Goal: Information Seeking & Learning: Learn about a topic

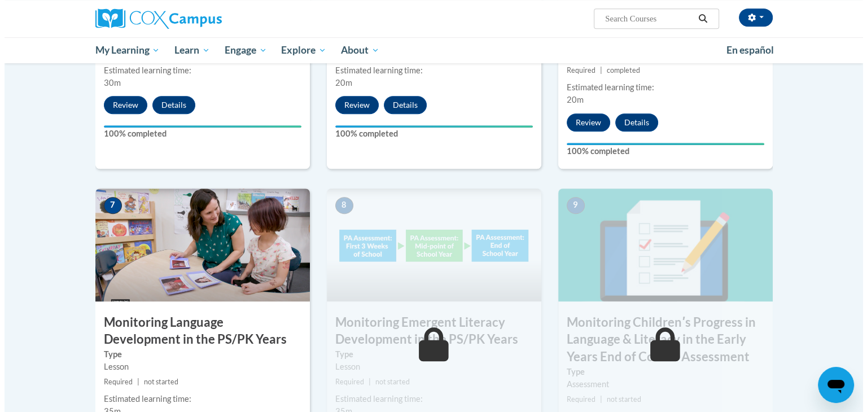
scroll to position [904, 0]
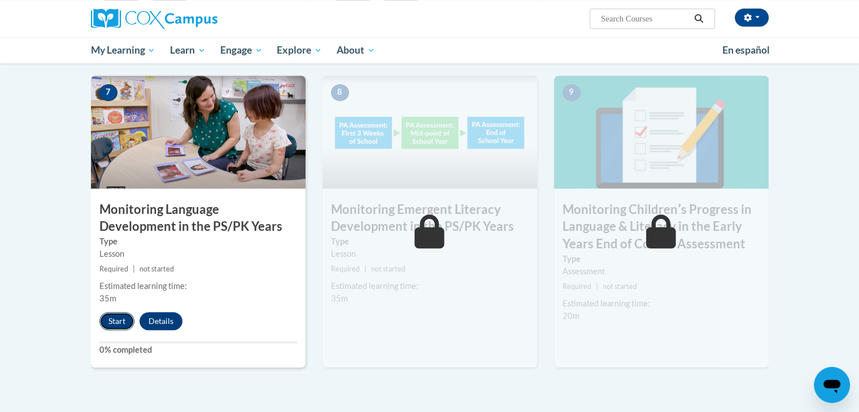
click at [110, 318] on button "Start" at bounding box center [116, 321] width 35 height 18
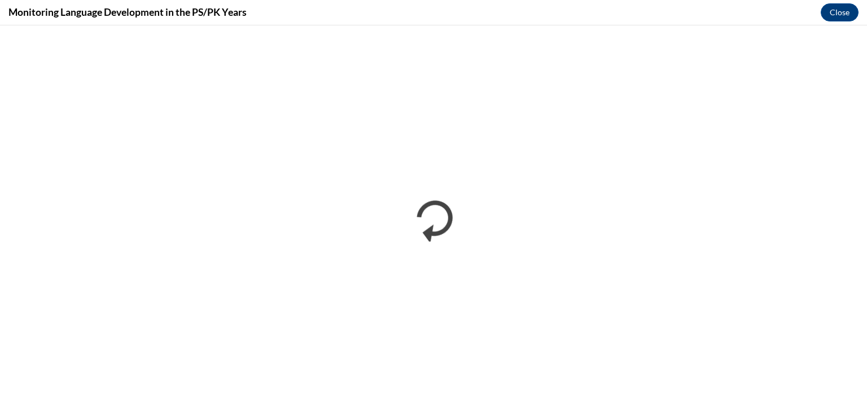
scroll to position [0, 0]
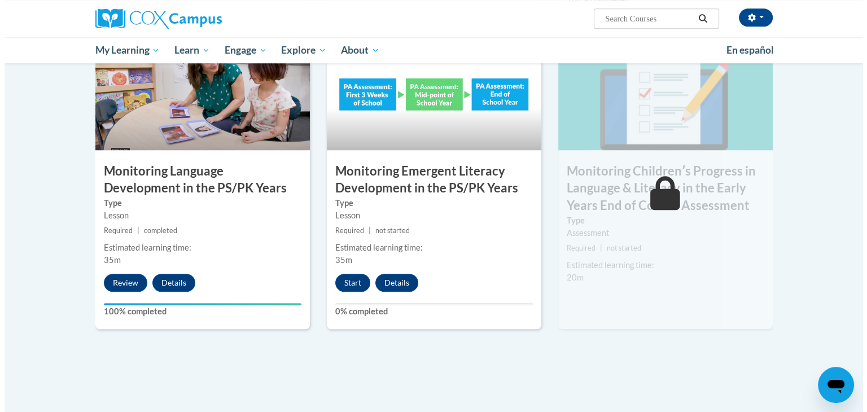
scroll to position [960, 0]
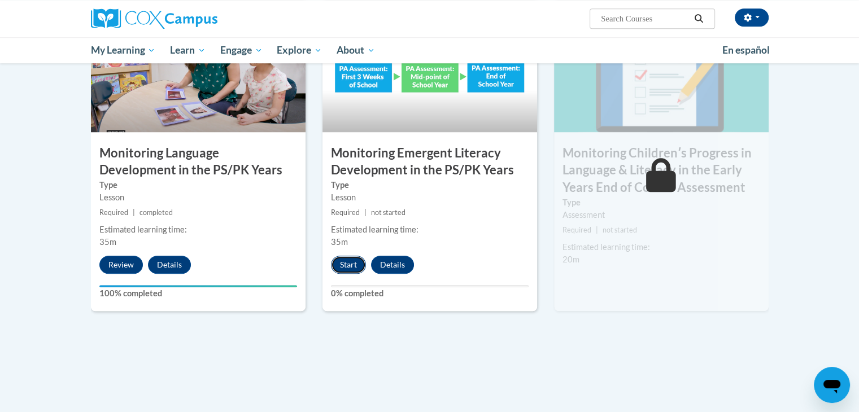
click at [355, 266] on button "Start" at bounding box center [348, 265] width 35 height 18
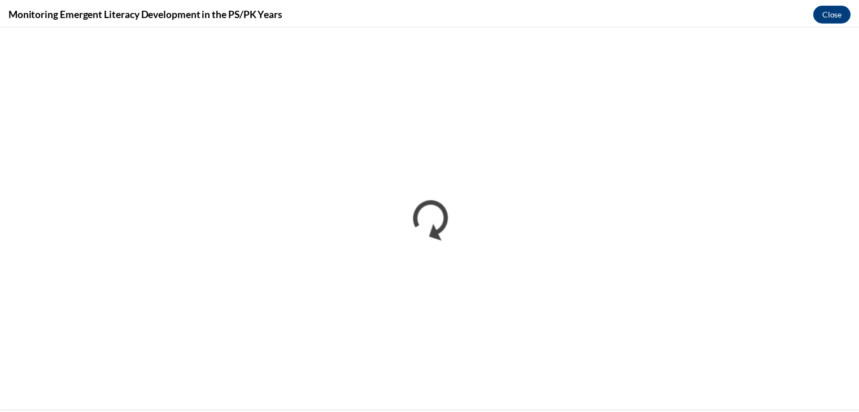
scroll to position [0, 0]
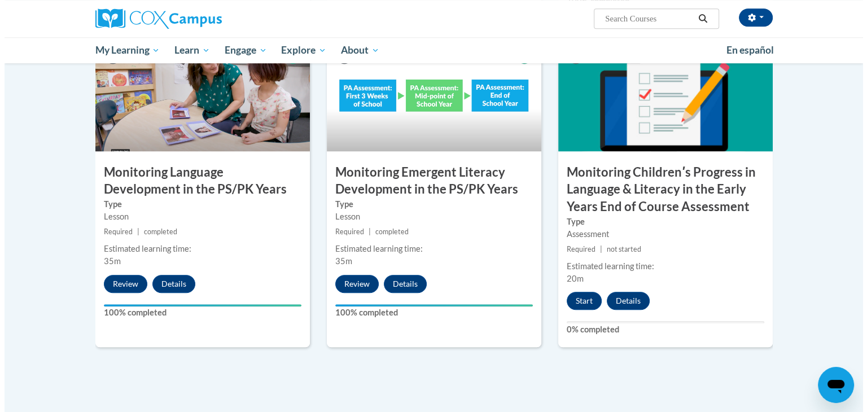
scroll to position [960, 0]
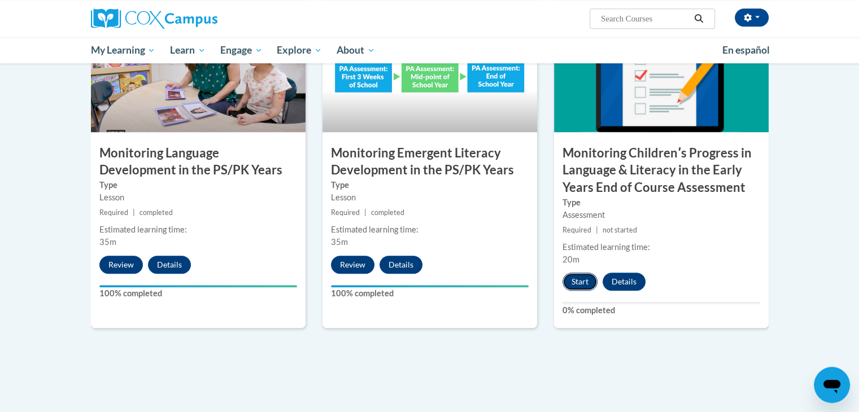
click at [584, 286] on button "Start" at bounding box center [579, 282] width 35 height 18
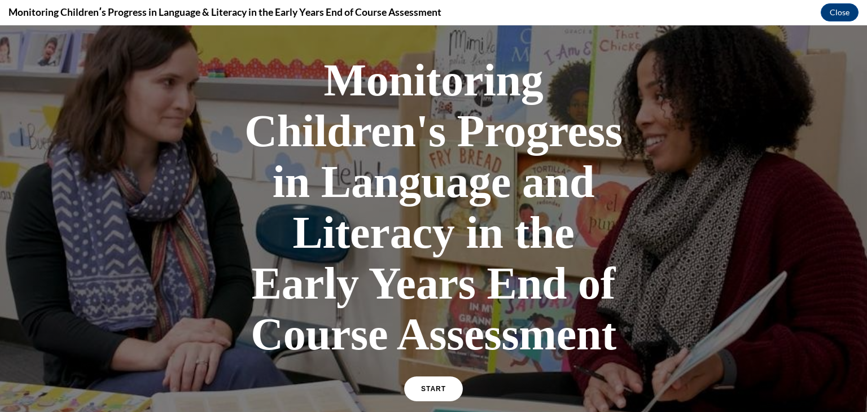
scroll to position [113, 0]
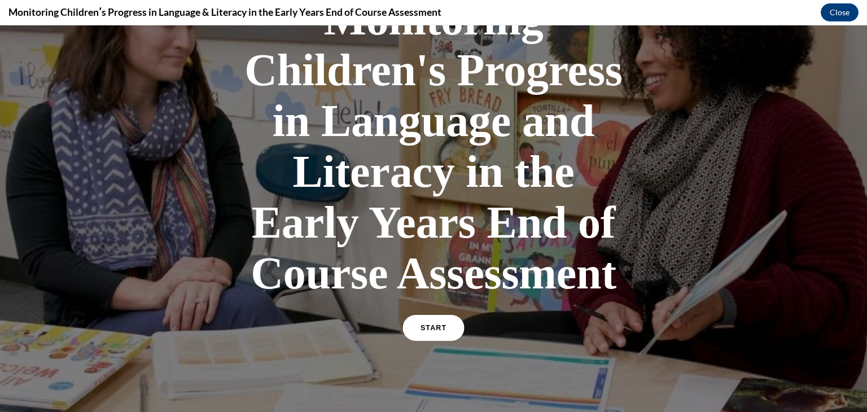
click at [421, 325] on span "START" at bounding box center [434, 328] width 26 height 8
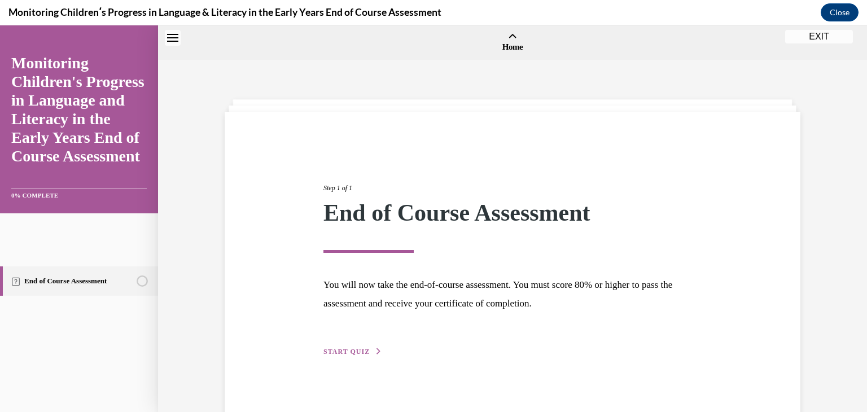
scroll to position [35, 0]
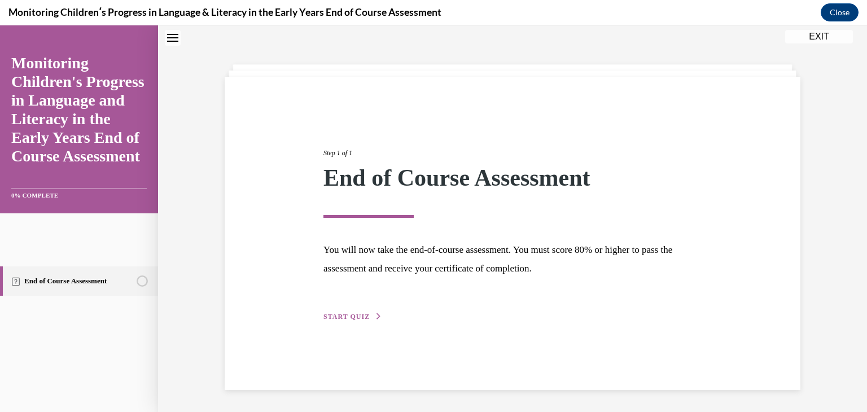
click at [337, 313] on span "START QUIZ" at bounding box center [347, 317] width 46 height 8
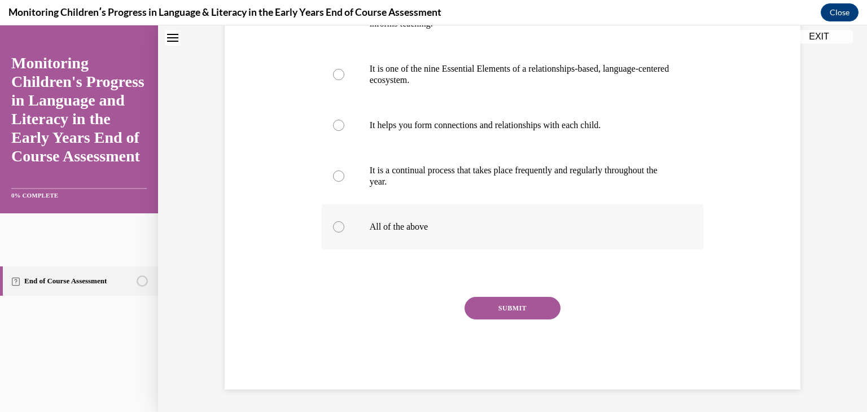
scroll to position [288, 0]
click at [333, 230] on div at bounding box center [338, 226] width 11 height 11
click at [333, 230] on input "All of the above" at bounding box center [338, 226] width 11 height 11
radio input "true"
click at [494, 313] on button "SUBMIT" at bounding box center [513, 308] width 96 height 23
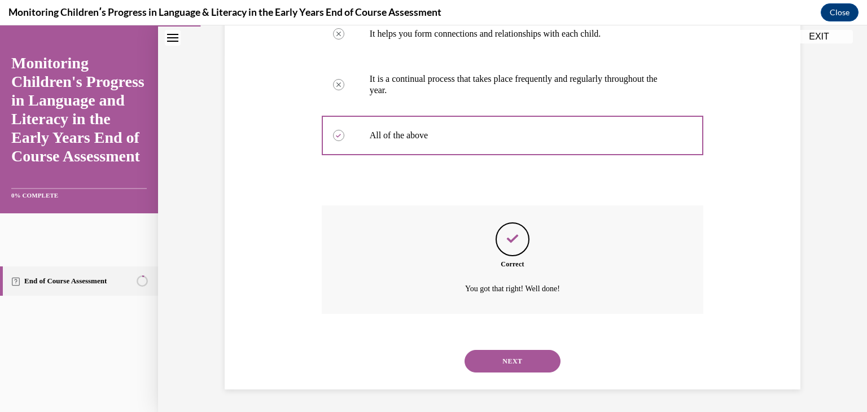
scroll to position [379, 0]
click at [515, 360] on button "NEXT" at bounding box center [513, 361] width 96 height 23
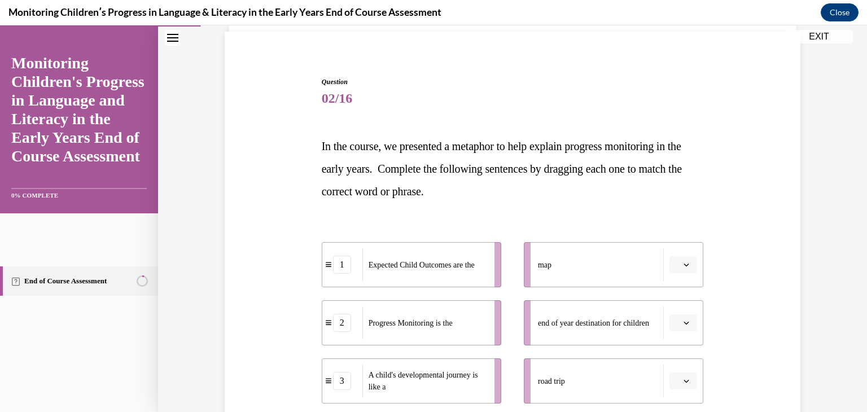
scroll to position [113, 0]
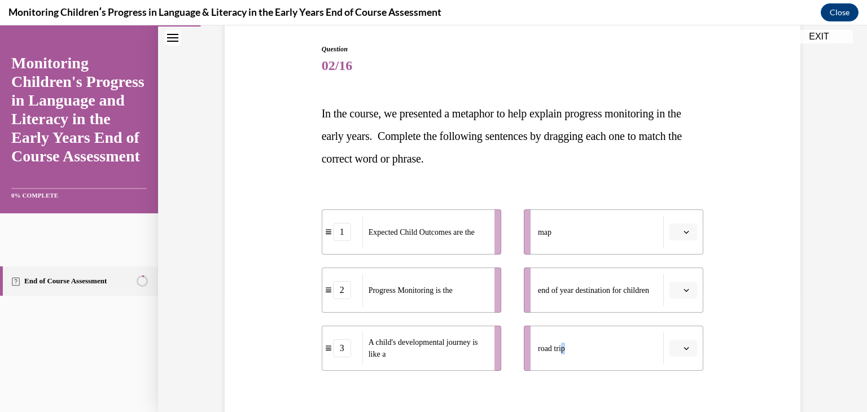
drag, startPoint x: 632, startPoint y: 354, endPoint x: 605, endPoint y: 357, distance: 26.8
click at [576, 361] on div "road trip" at bounding box center [601, 348] width 126 height 33
drag, startPoint x: 534, startPoint y: 398, endPoint x: 526, endPoint y: 398, distance: 8.5
click at [533, 398] on div at bounding box center [513, 395] width 382 height 14
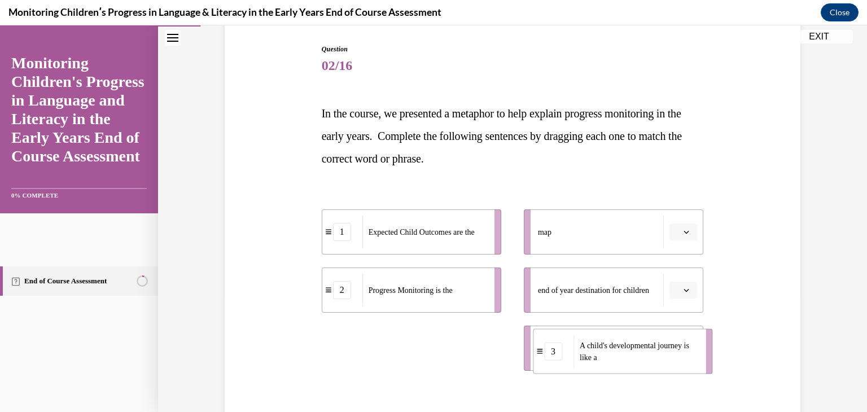
drag, startPoint x: 342, startPoint y: 351, endPoint x: 553, endPoint y: 353, distance: 210.6
click at [553, 355] on div "3" at bounding box center [553, 352] width 18 height 18
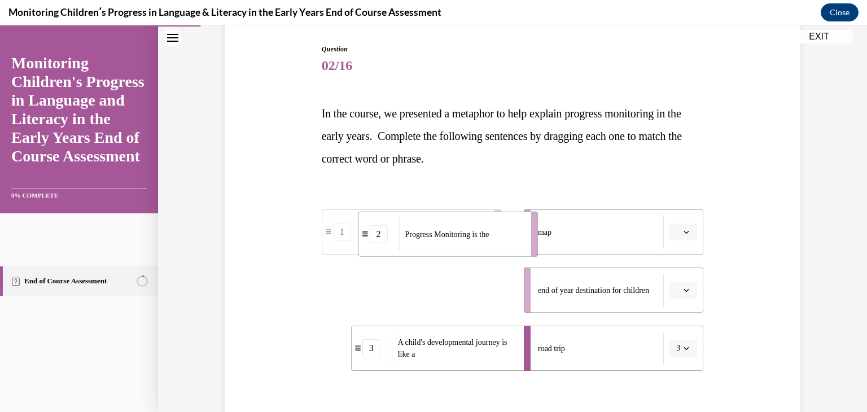
drag, startPoint x: 416, startPoint y: 292, endPoint x: 452, endPoint y: 233, distance: 69.0
click at [452, 234] on span "Progress Monitoring is the" at bounding box center [447, 234] width 84 height 8
drag, startPoint x: 405, startPoint y: 293, endPoint x: 438, endPoint y: 294, distance: 32.8
click at [438, 294] on span "Expected Child Outcomes are the" at bounding box center [453, 291] width 106 height 8
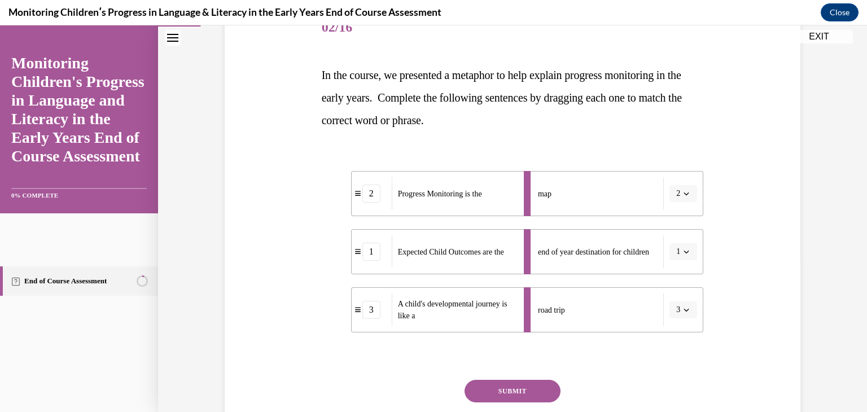
scroll to position [226, 0]
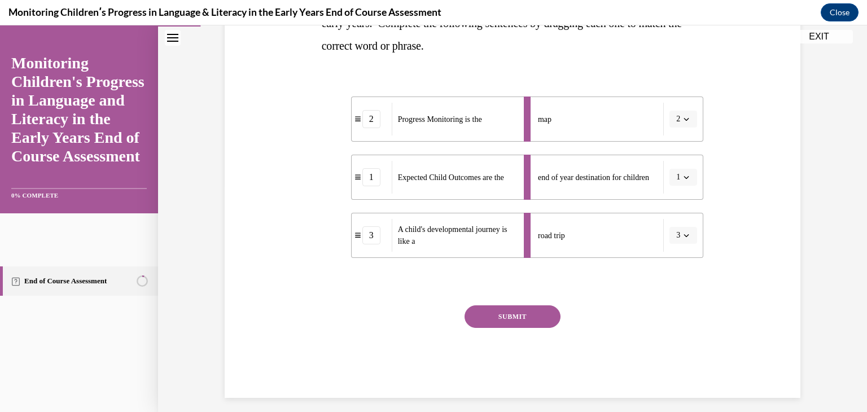
click at [513, 318] on button "SUBMIT" at bounding box center [513, 317] width 96 height 23
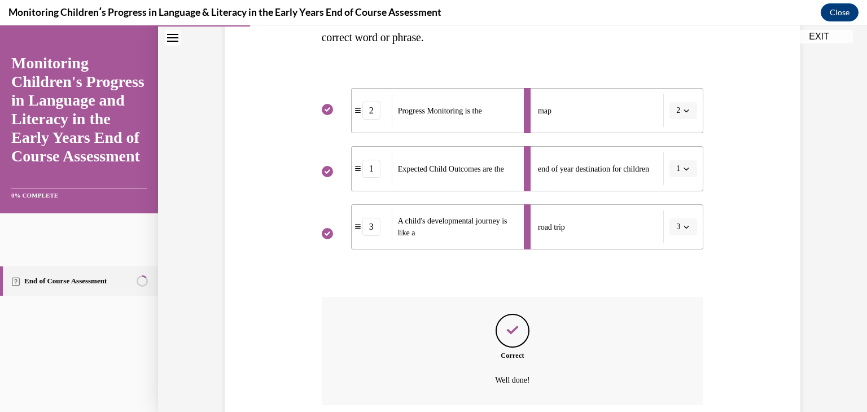
scroll to position [325, 0]
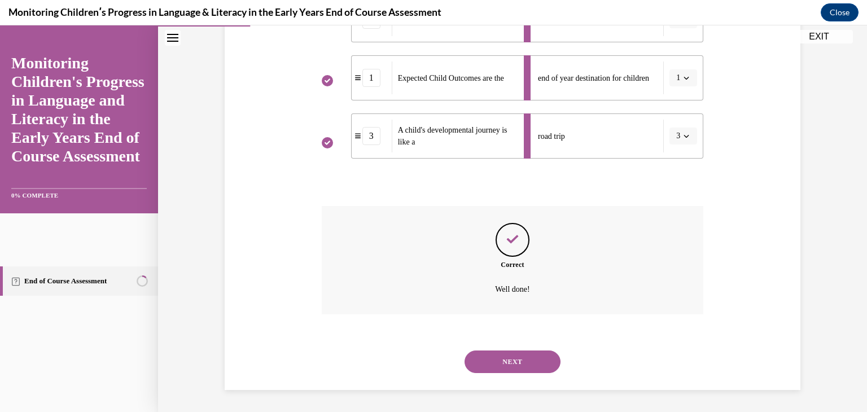
click at [506, 356] on button "NEXT" at bounding box center [513, 362] width 96 height 23
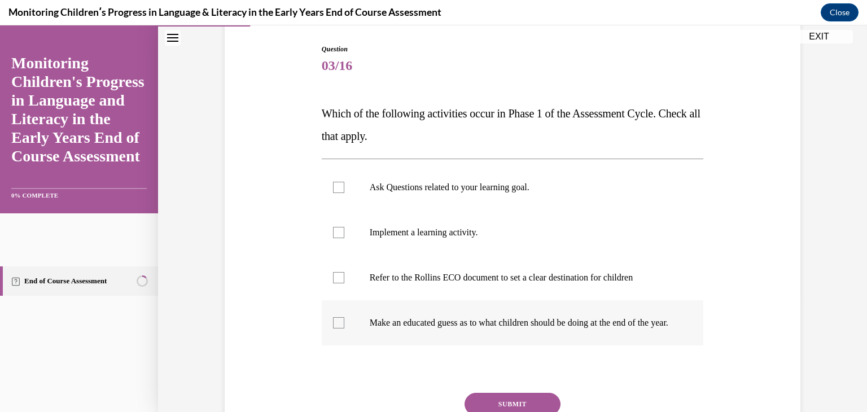
scroll to position [169, 0]
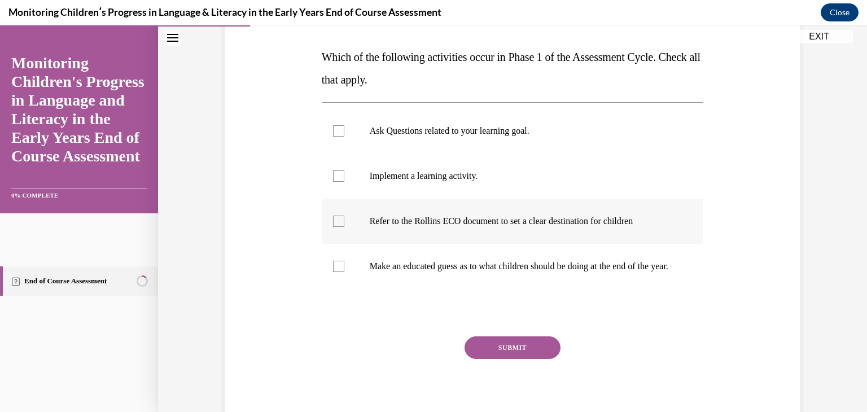
click at [334, 225] on div at bounding box center [338, 221] width 11 height 11
click at [334, 225] on input "Refer to the Rollins ECO document to set a clear destination for children" at bounding box center [338, 221] width 11 height 11
checkbox input "true"
click at [490, 356] on button "SUBMIT" at bounding box center [513, 348] width 96 height 23
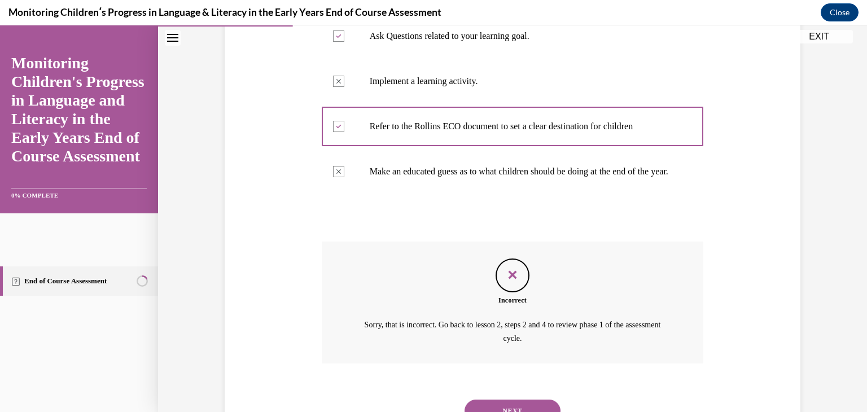
scroll to position [325, 0]
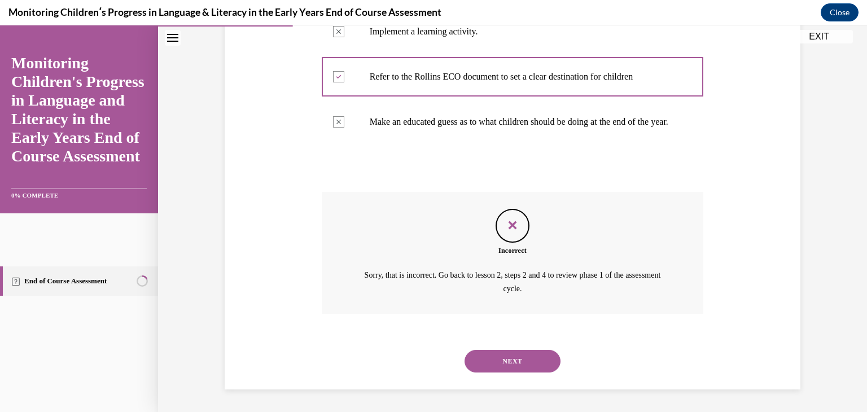
click at [500, 356] on button "NEXT" at bounding box center [513, 361] width 96 height 23
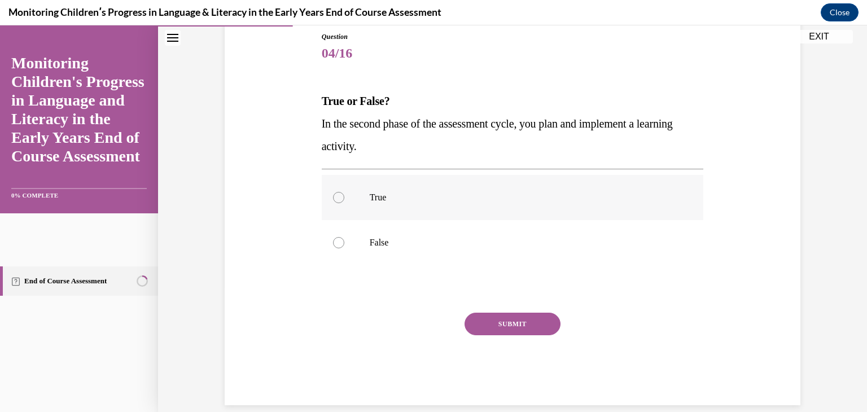
click at [337, 198] on div at bounding box center [338, 197] width 11 height 11
click at [337, 198] on input "True" at bounding box center [338, 197] width 11 height 11
radio input "true"
click at [516, 320] on button "SUBMIT" at bounding box center [513, 324] width 96 height 23
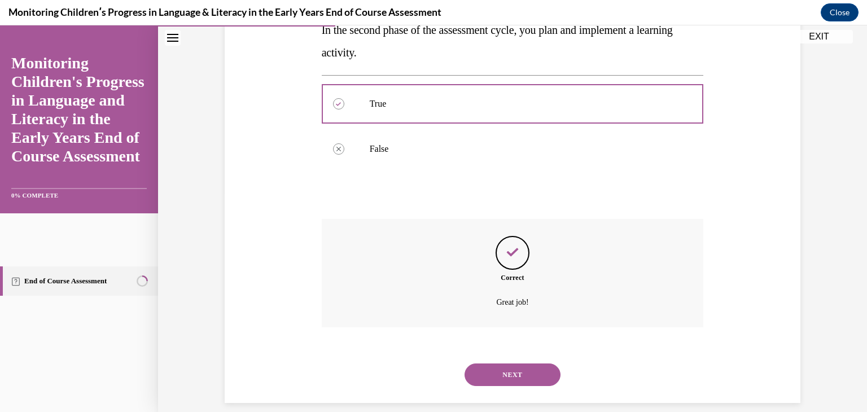
scroll to position [233, 0]
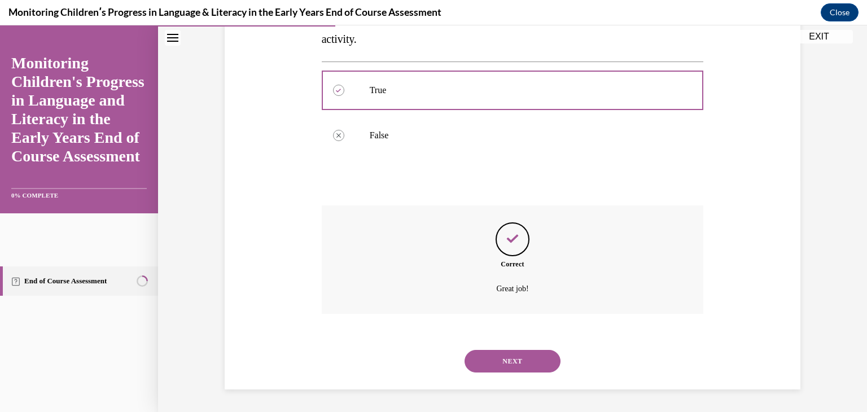
click at [516, 358] on button "NEXT" at bounding box center [513, 361] width 96 height 23
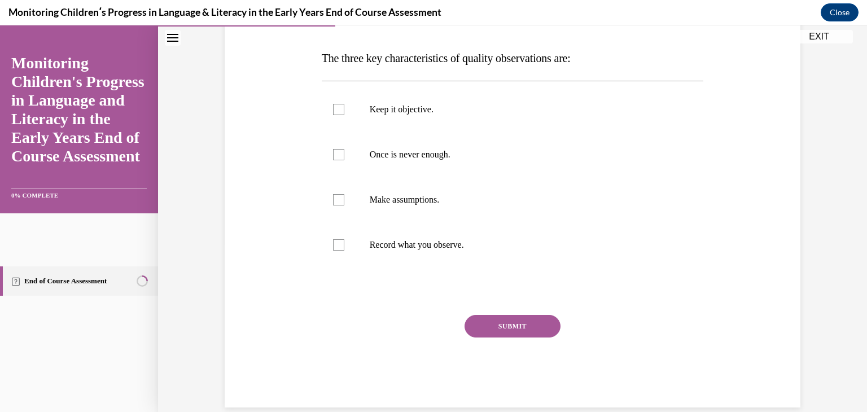
scroll to position [169, 0]
click at [334, 246] on div at bounding box center [338, 243] width 11 height 11
click at [334, 246] on input "Record what you observe." at bounding box center [338, 243] width 11 height 11
checkbox input "true"
click at [333, 155] on div at bounding box center [338, 153] width 11 height 11
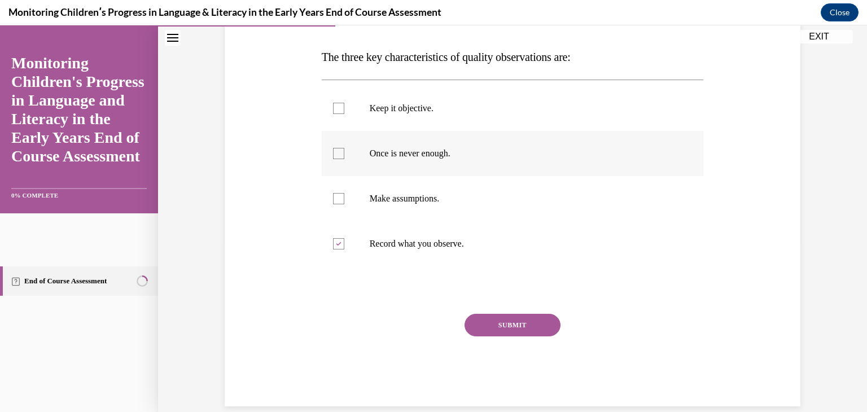
click at [333, 155] on input "Once is never enough." at bounding box center [338, 153] width 11 height 11
checkbox input "true"
click at [333, 109] on div at bounding box center [338, 108] width 11 height 11
click at [333, 109] on input "Keep it objective." at bounding box center [338, 108] width 11 height 11
checkbox input "true"
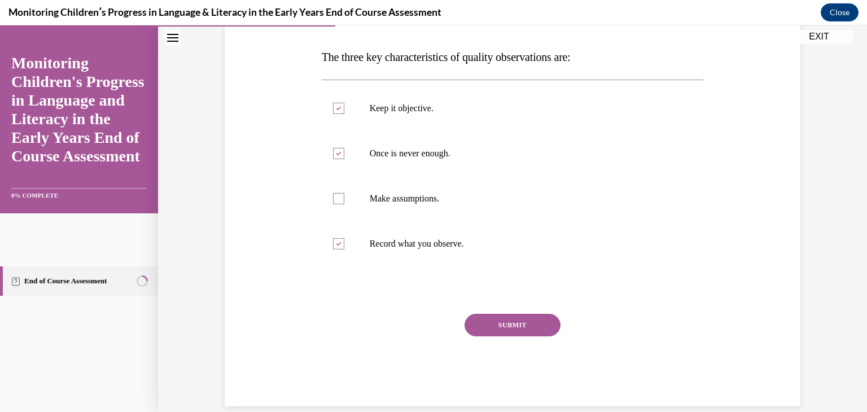
click at [499, 325] on button "SUBMIT" at bounding box center [513, 325] width 96 height 23
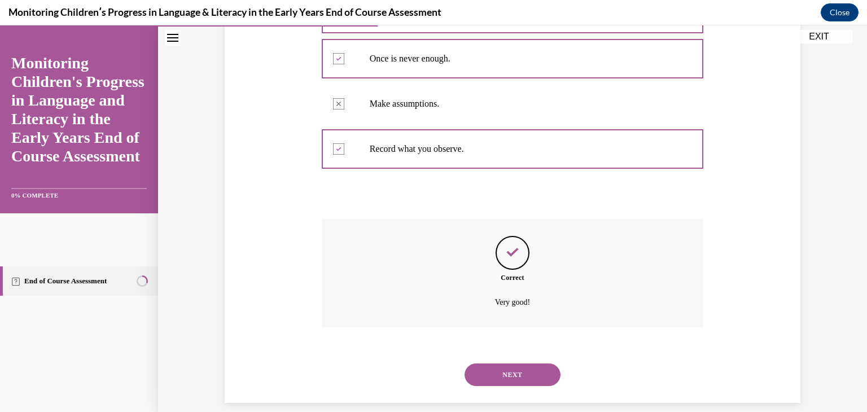
scroll to position [278, 0]
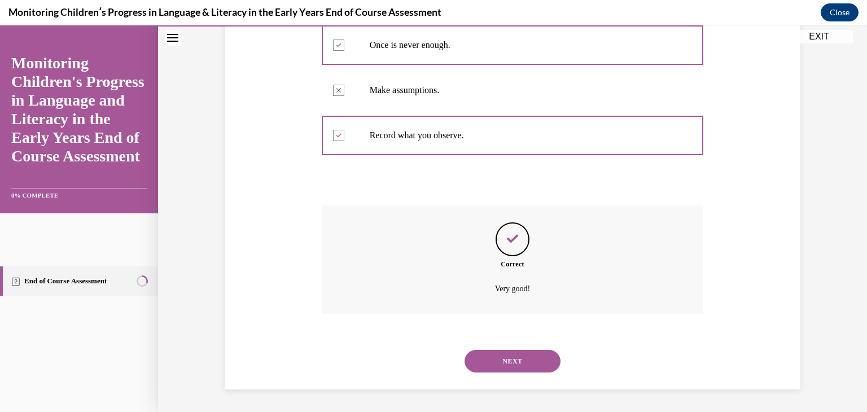
click at [526, 352] on button "NEXT" at bounding box center [513, 361] width 96 height 23
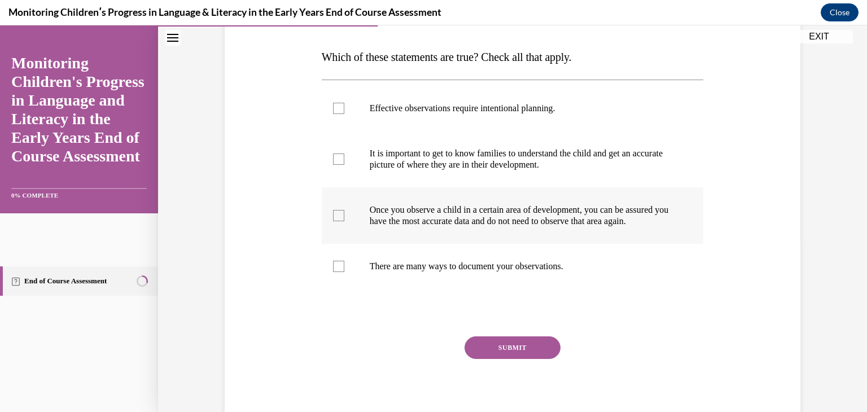
scroll to position [113, 0]
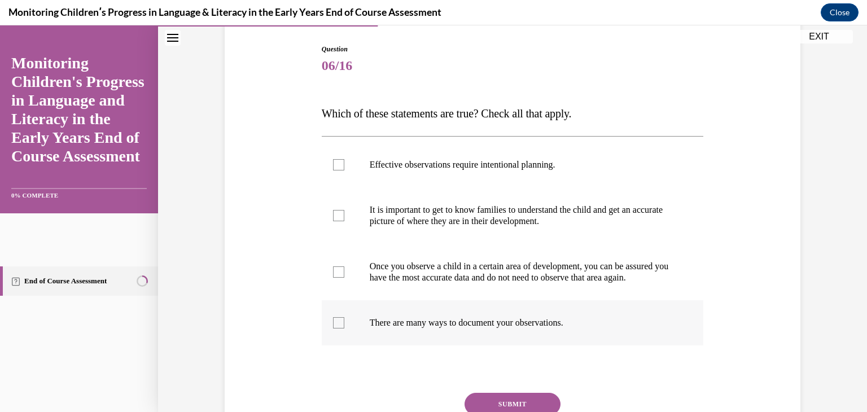
click at [335, 329] on div at bounding box center [338, 322] width 11 height 11
click at [335, 329] on input "There are many ways to document your observations." at bounding box center [338, 322] width 11 height 11
checkbox input "true"
click at [337, 168] on div at bounding box center [338, 164] width 11 height 11
click at [337, 168] on input "Effective observations require intentional planning." at bounding box center [338, 164] width 11 height 11
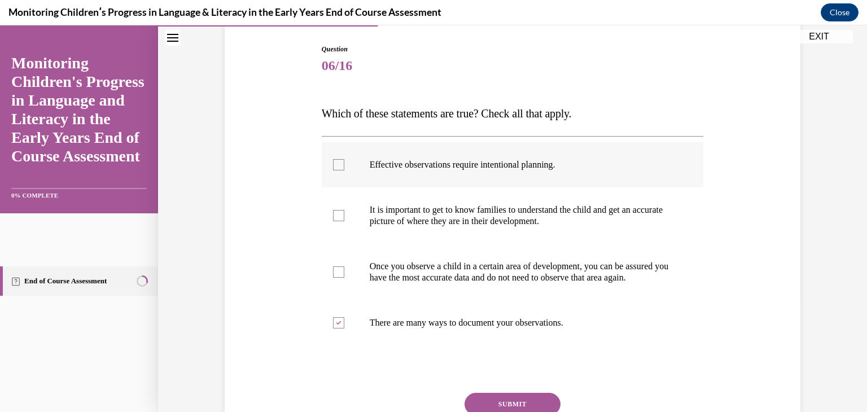
checkbox input "true"
click at [337, 217] on div at bounding box center [338, 215] width 11 height 11
click at [337, 217] on input "It is important to get to know families to understand the child and get an accu…" at bounding box center [338, 215] width 11 height 11
checkbox input "true"
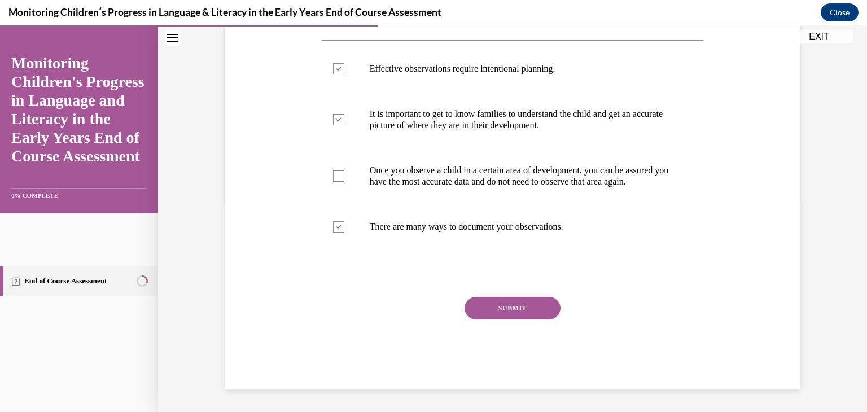
click at [518, 307] on button "SUBMIT" at bounding box center [513, 308] width 96 height 23
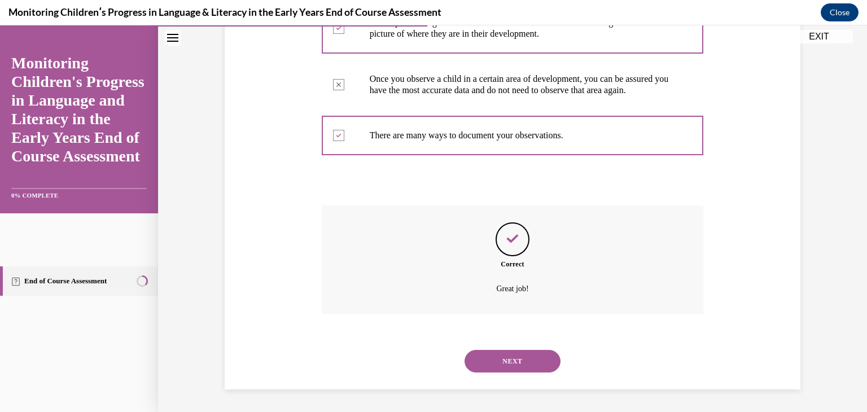
scroll to position [312, 0]
click at [522, 357] on button "NEXT" at bounding box center [513, 361] width 96 height 23
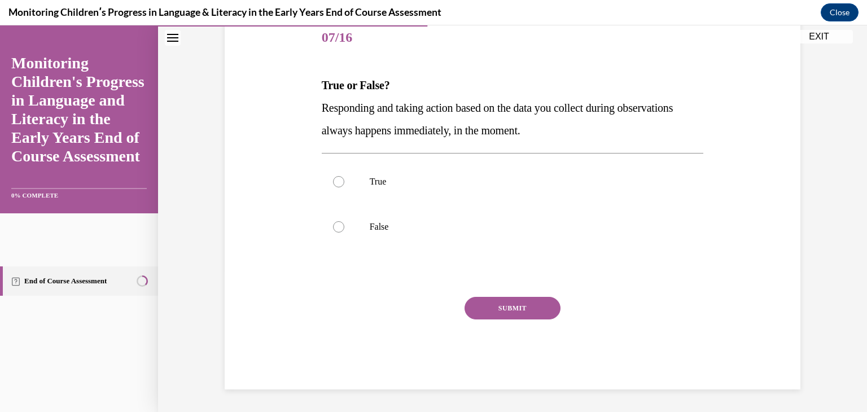
scroll to position [125, 0]
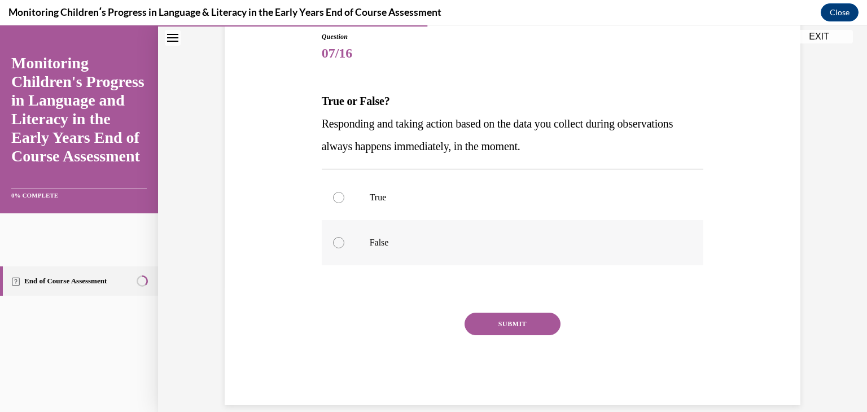
click at [333, 245] on div at bounding box center [338, 242] width 11 height 11
click at [333, 245] on input "False" at bounding box center [338, 242] width 11 height 11
radio input "true"
click at [516, 328] on button "SUBMIT" at bounding box center [513, 324] width 96 height 23
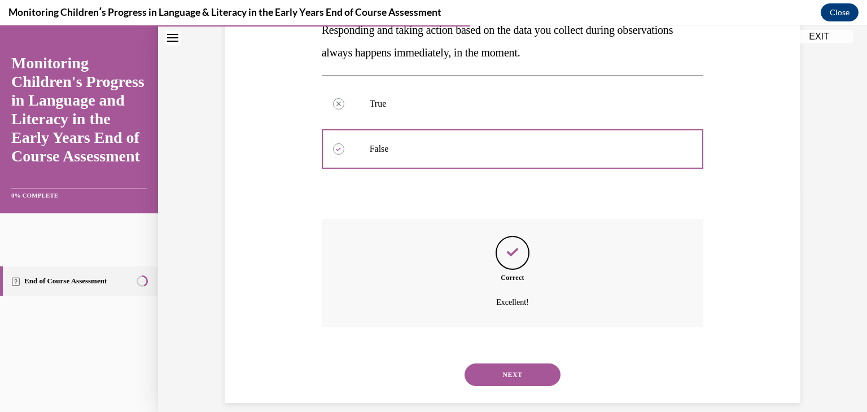
scroll to position [233, 0]
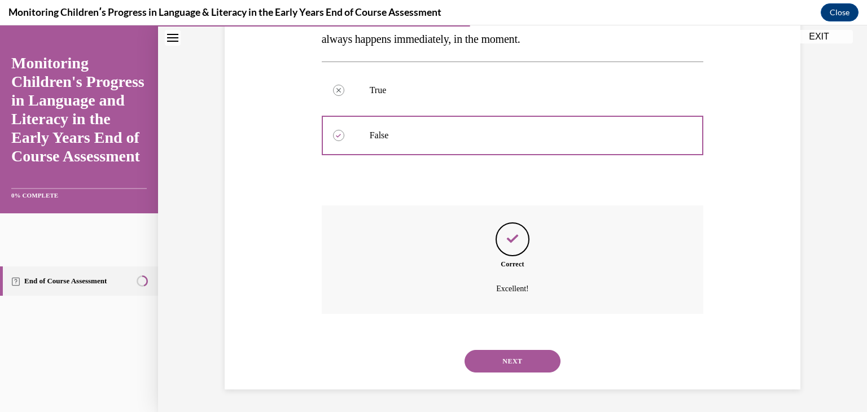
click at [513, 363] on button "NEXT" at bounding box center [513, 361] width 96 height 23
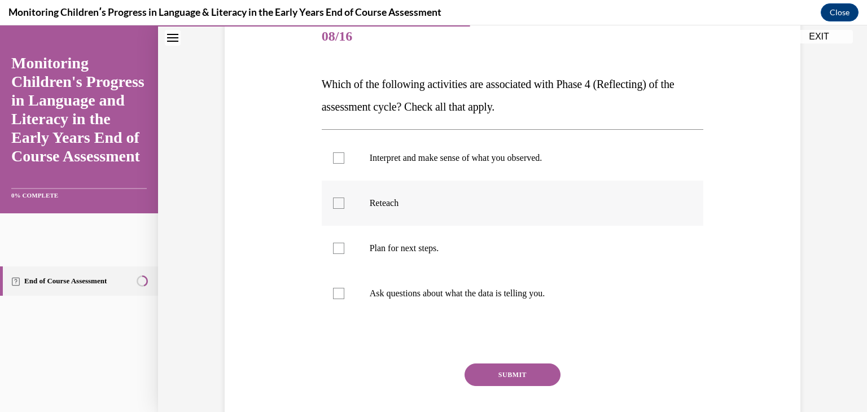
scroll to position [169, 0]
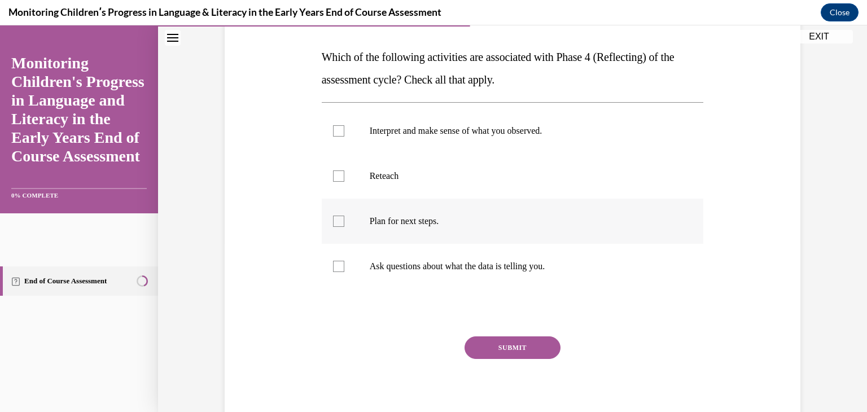
click at [333, 222] on div at bounding box center [338, 221] width 11 height 11
click at [333, 222] on input "Plan for next steps." at bounding box center [338, 221] width 11 height 11
checkbox input "true"
click at [333, 267] on div at bounding box center [338, 266] width 11 height 11
click at [333, 267] on input "Ask questions about what the data is telling you." at bounding box center [338, 266] width 11 height 11
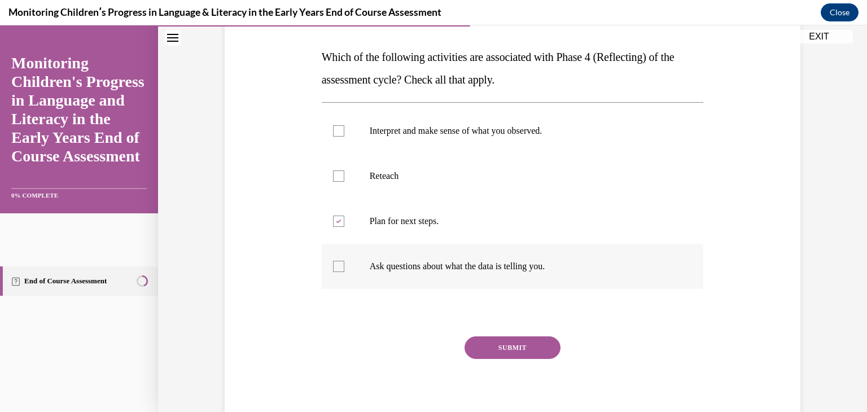
checkbox input "true"
click at [334, 130] on div at bounding box center [338, 130] width 11 height 11
click at [334, 130] on input "Interpret and make sense of what you observed." at bounding box center [338, 130] width 11 height 11
checkbox input "true"
click at [508, 351] on button "SUBMIT" at bounding box center [513, 348] width 96 height 23
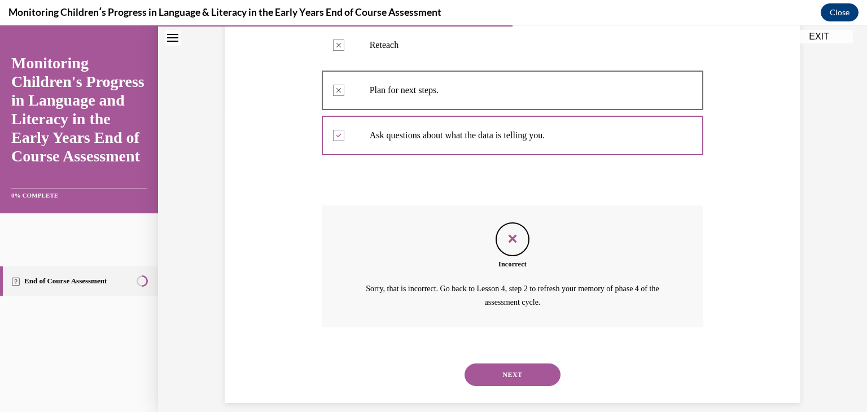
scroll to position [314, 0]
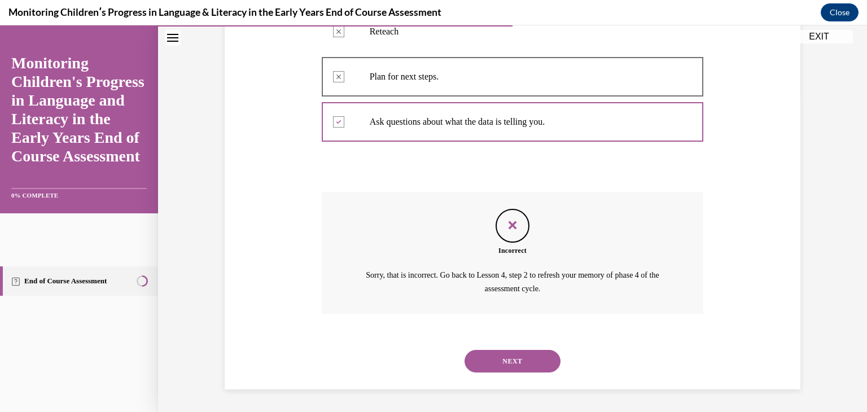
click at [510, 360] on button "NEXT" at bounding box center [513, 361] width 96 height 23
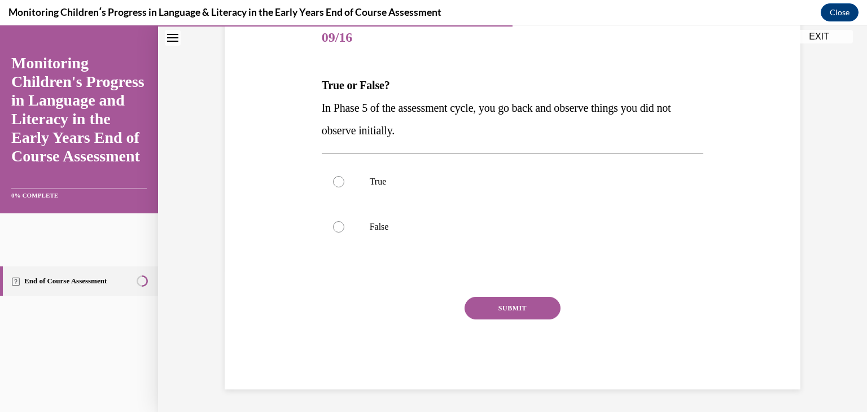
scroll to position [125, 0]
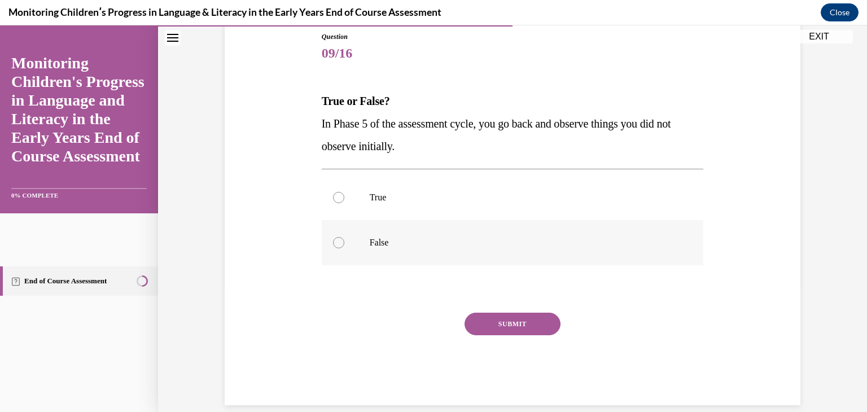
click at [336, 242] on div at bounding box center [338, 242] width 11 height 11
click at [336, 242] on input "False" at bounding box center [338, 242] width 11 height 11
radio input "true"
click at [505, 326] on button "SUBMIT" at bounding box center [513, 324] width 96 height 23
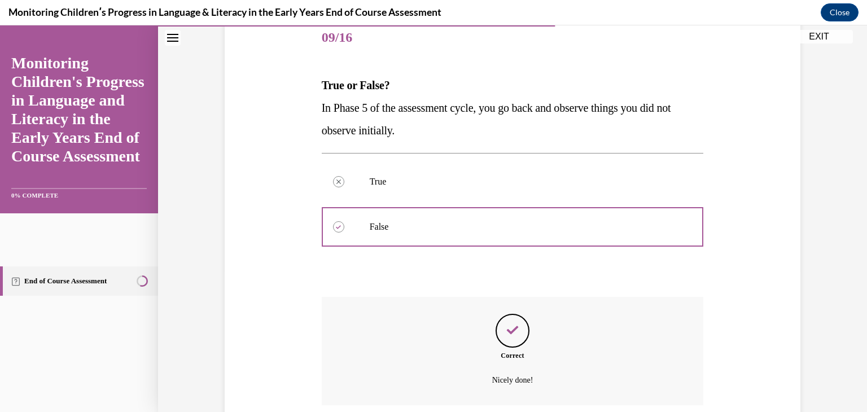
scroll to position [233, 0]
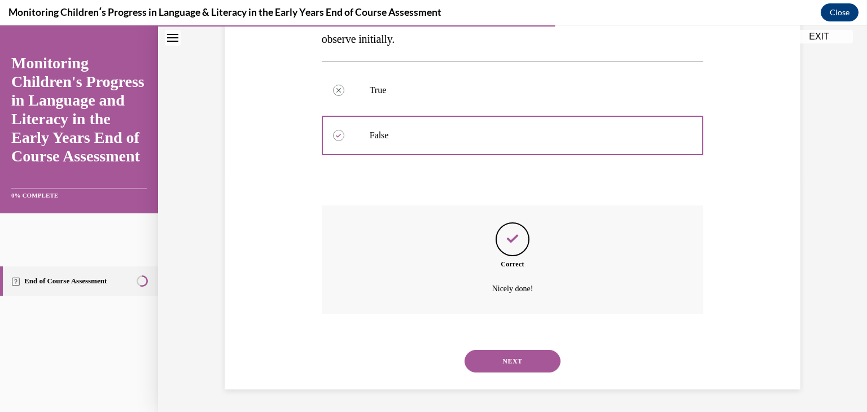
click at [497, 359] on button "NEXT" at bounding box center [513, 361] width 96 height 23
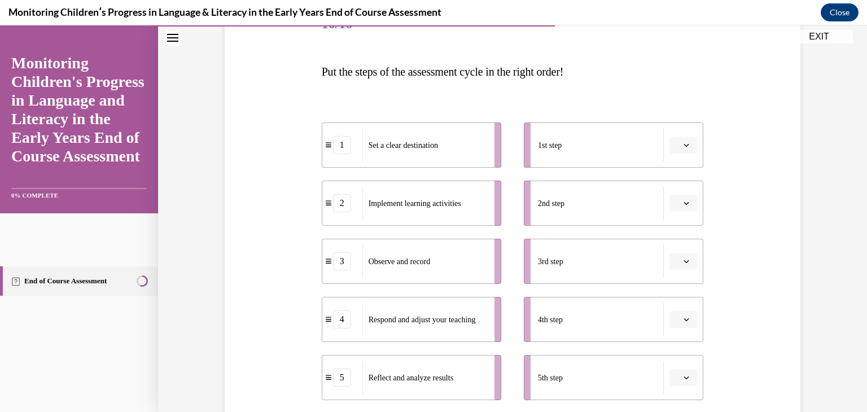
scroll to position [169, 0]
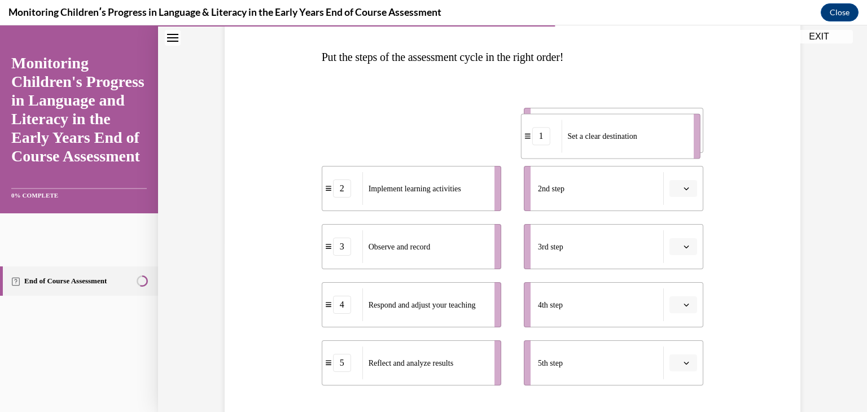
drag, startPoint x: 390, startPoint y: 141, endPoint x: 590, endPoint y: 147, distance: 199.4
click at [590, 147] on div "Set a clear destination" at bounding box center [623, 136] width 125 height 33
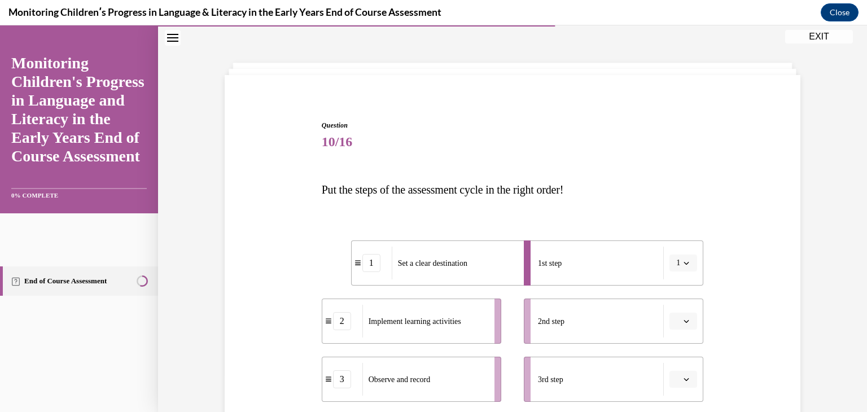
scroll to position [56, 0]
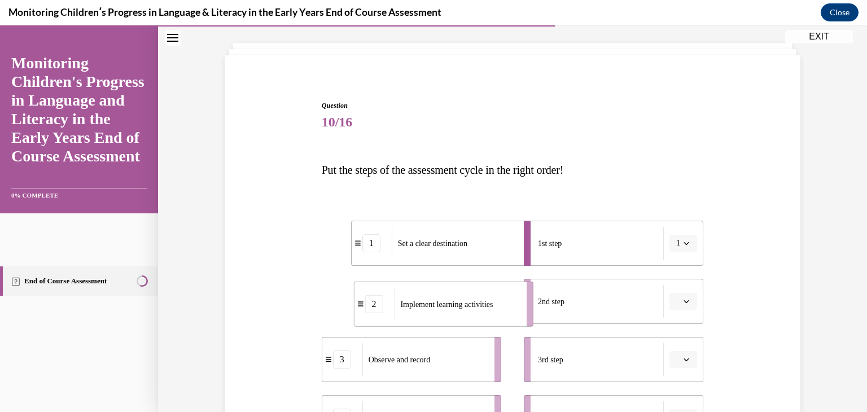
drag, startPoint x: 407, startPoint y: 303, endPoint x: 438, endPoint y: 305, distance: 31.7
click at [438, 305] on span "Implement learning activities" at bounding box center [446, 304] width 93 height 8
drag, startPoint x: 392, startPoint y: 369, endPoint x: 434, endPoint y: 369, distance: 42.4
click at [434, 369] on div "Observe and record" at bounding box center [453, 359] width 125 height 33
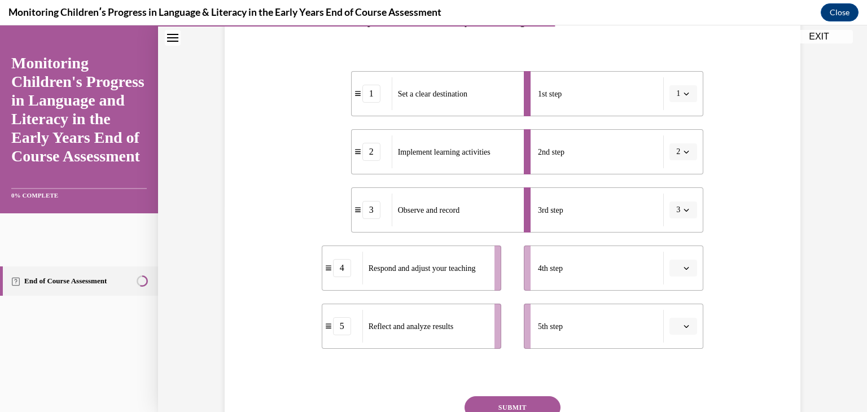
scroll to position [226, 0]
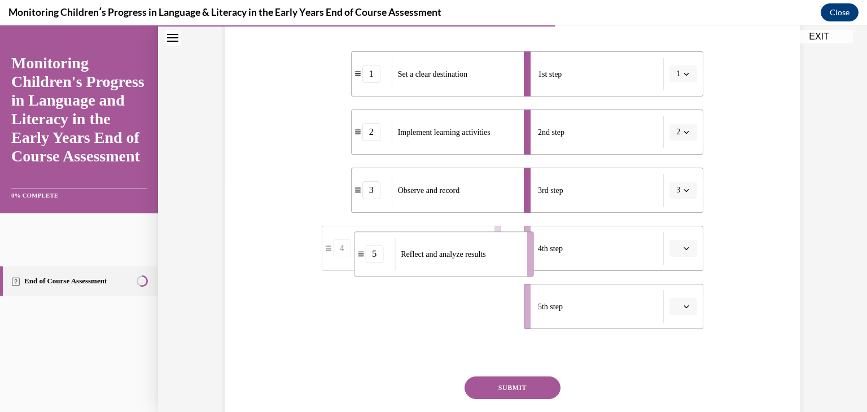
drag, startPoint x: 402, startPoint y: 314, endPoint x: 434, endPoint y: 260, distance: 62.3
click at [434, 261] on div "Reflect and analyze results" at bounding box center [457, 254] width 125 height 33
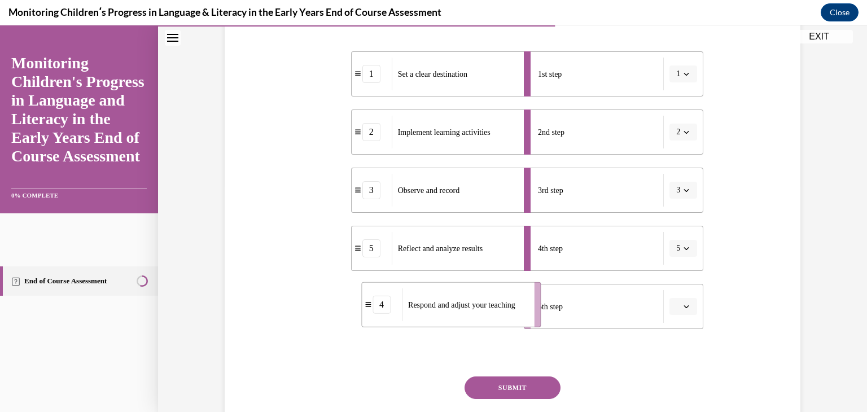
drag, startPoint x: 400, startPoint y: 314, endPoint x: 440, endPoint y: 312, distance: 40.1
click at [440, 312] on div "Respond and adjust your teaching" at bounding box center [464, 305] width 125 height 33
click at [496, 385] on button "SUBMIT" at bounding box center [513, 388] width 96 height 23
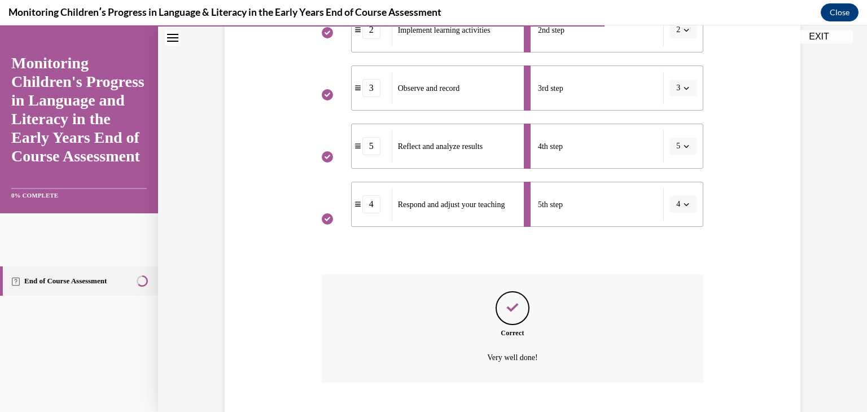
scroll to position [397, 0]
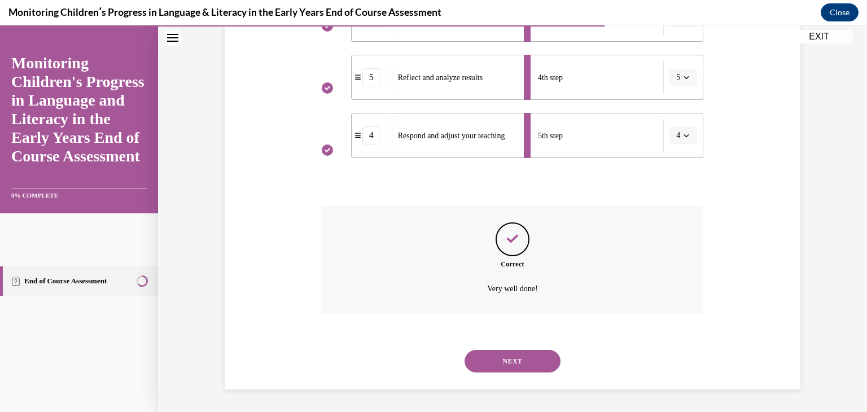
click at [525, 361] on button "NEXT" at bounding box center [513, 361] width 96 height 23
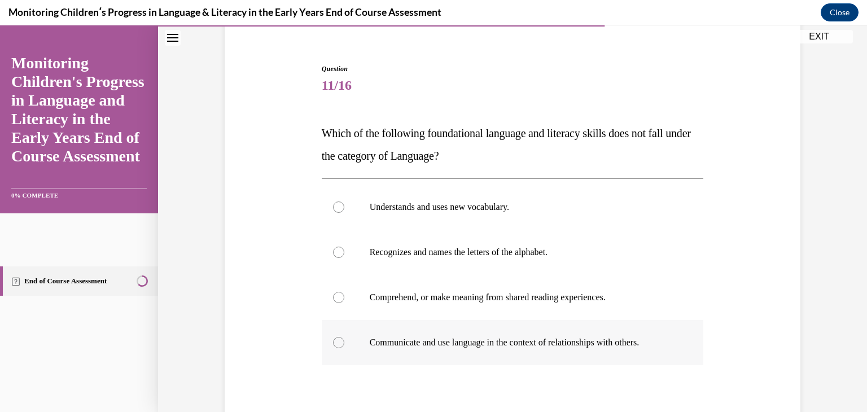
scroll to position [113, 0]
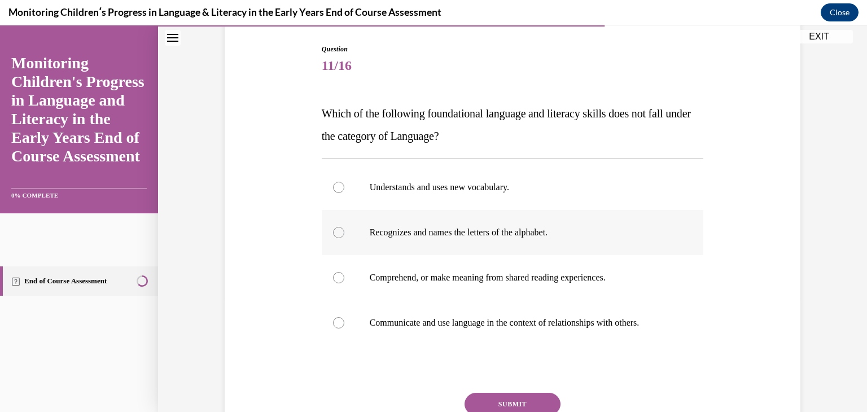
click at [338, 234] on div at bounding box center [338, 232] width 11 height 11
click at [338, 234] on input "Recognizes and names the letters of the alphabet." at bounding box center [338, 232] width 11 height 11
radio input "true"
click at [520, 398] on button "SUBMIT" at bounding box center [513, 404] width 96 height 23
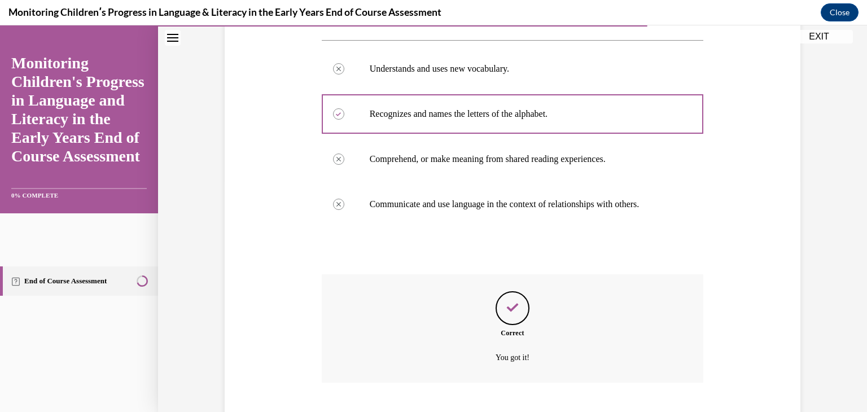
scroll to position [300, 0]
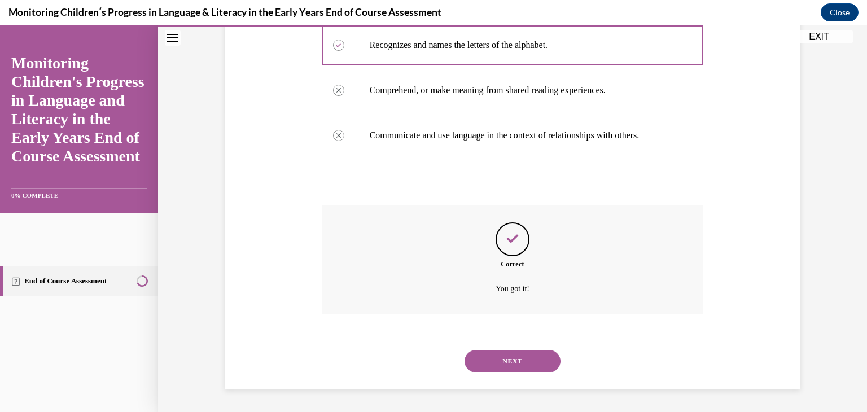
click at [516, 362] on button "NEXT" at bounding box center [513, 361] width 96 height 23
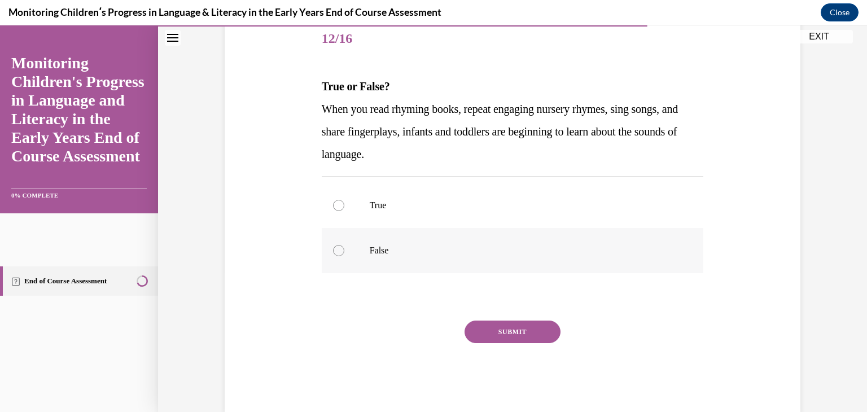
scroll to position [164, 0]
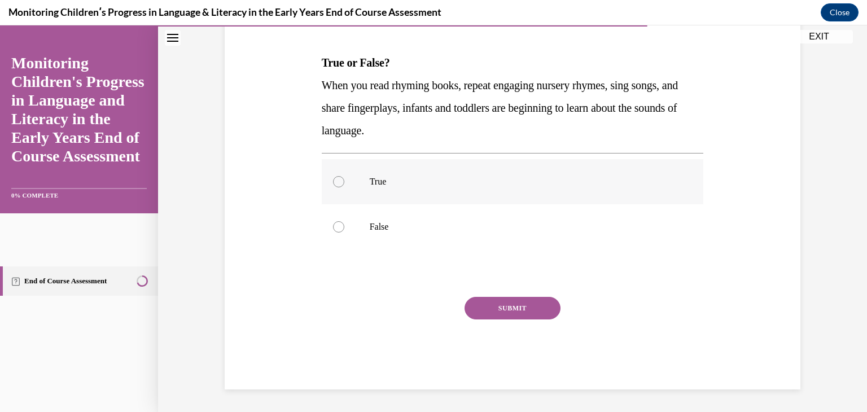
click at [338, 182] on div at bounding box center [338, 181] width 11 height 11
click at [338, 182] on input "True" at bounding box center [338, 181] width 11 height 11
radio input "true"
click at [519, 308] on button "SUBMIT" at bounding box center [513, 308] width 96 height 23
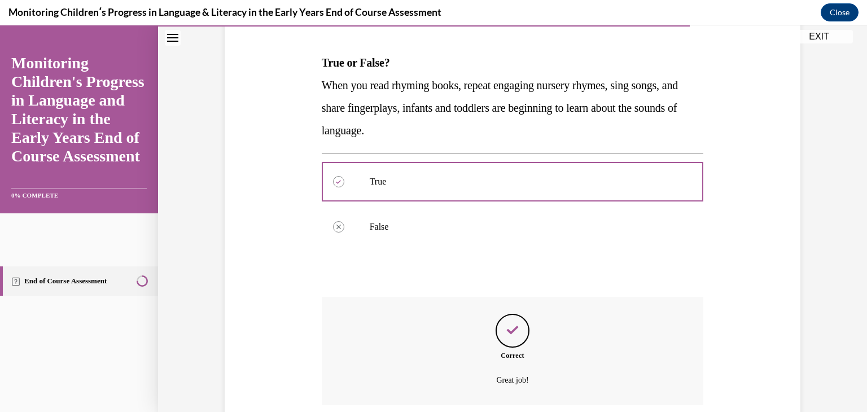
scroll to position [255, 0]
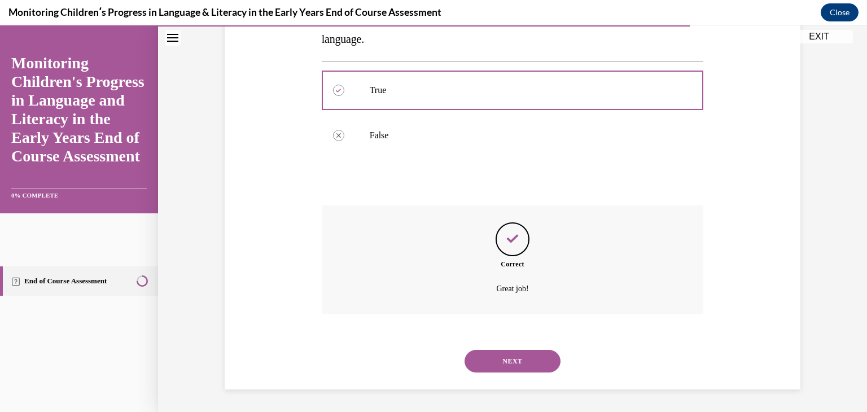
click at [505, 355] on button "NEXT" at bounding box center [513, 361] width 96 height 23
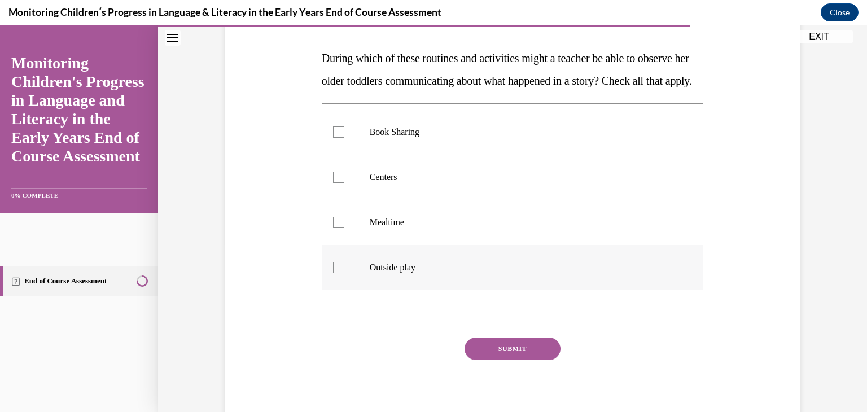
scroll to position [169, 0]
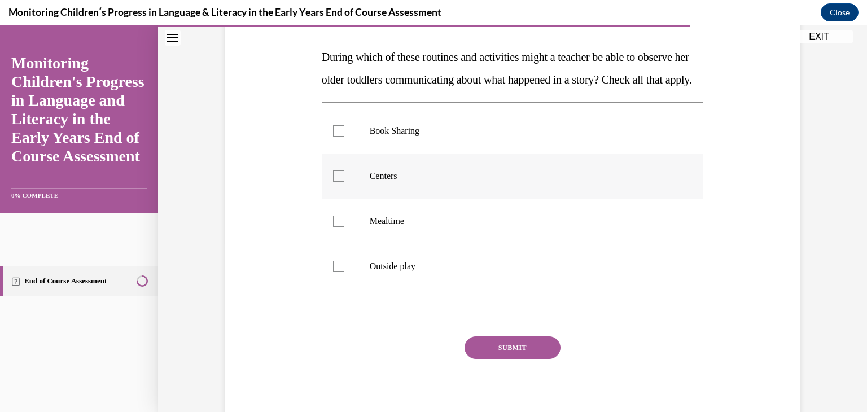
click at [334, 182] on div at bounding box center [338, 176] width 11 height 11
click at [334, 182] on input "Centers" at bounding box center [338, 176] width 11 height 11
checkbox input "true"
click at [335, 137] on div at bounding box center [338, 130] width 11 height 11
click at [335, 137] on input "Book Sharing" at bounding box center [338, 130] width 11 height 11
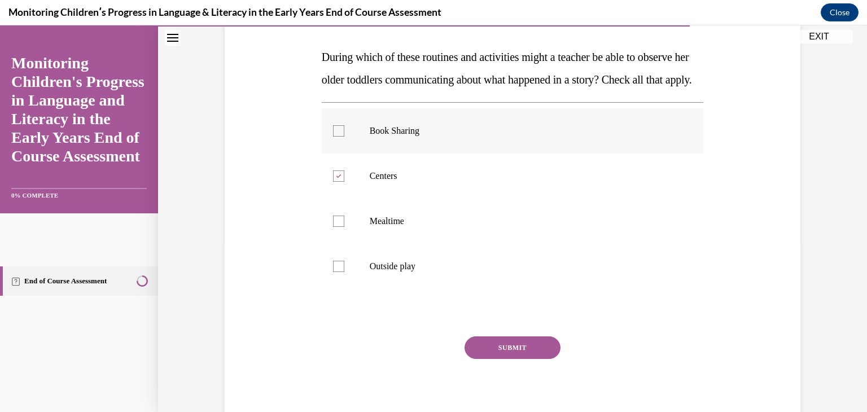
checkbox input "true"
click at [337, 227] on div at bounding box center [338, 221] width 11 height 11
click at [337, 227] on input "Mealtime" at bounding box center [338, 221] width 11 height 11
checkbox input "true"
click at [337, 272] on div at bounding box center [338, 266] width 11 height 11
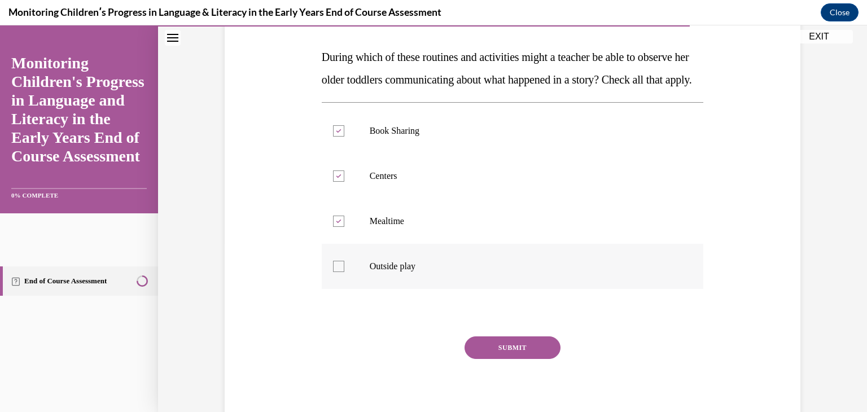
click at [337, 272] on input "Outside play" at bounding box center [338, 266] width 11 height 11
checkbox input "true"
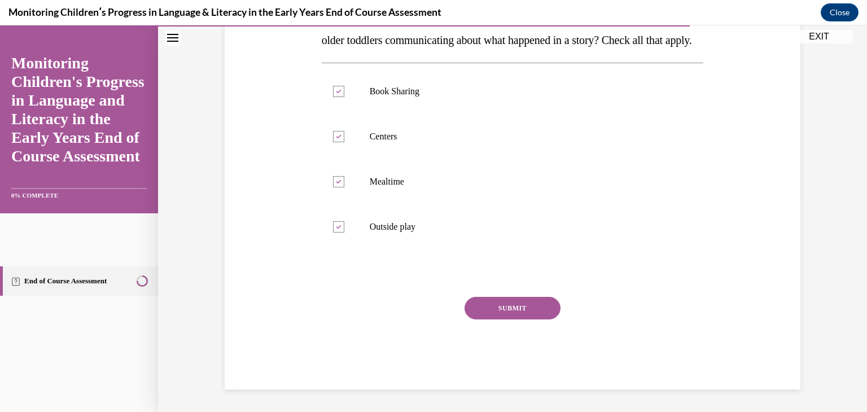
scroll to position [226, 0]
click at [488, 313] on button "SUBMIT" at bounding box center [513, 308] width 96 height 23
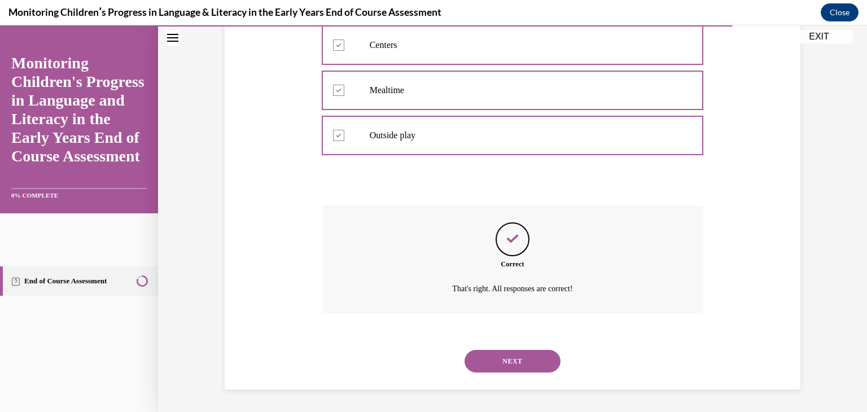
scroll to position [323, 0]
click at [513, 356] on button "NEXT" at bounding box center [513, 361] width 96 height 23
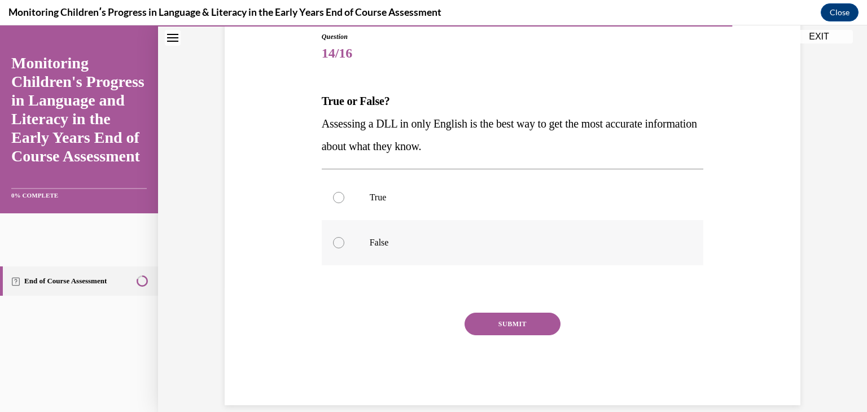
click at [333, 242] on div at bounding box center [338, 242] width 11 height 11
click at [333, 242] on input "False" at bounding box center [338, 242] width 11 height 11
radio input "true"
click at [492, 331] on button "SUBMIT" at bounding box center [513, 324] width 96 height 23
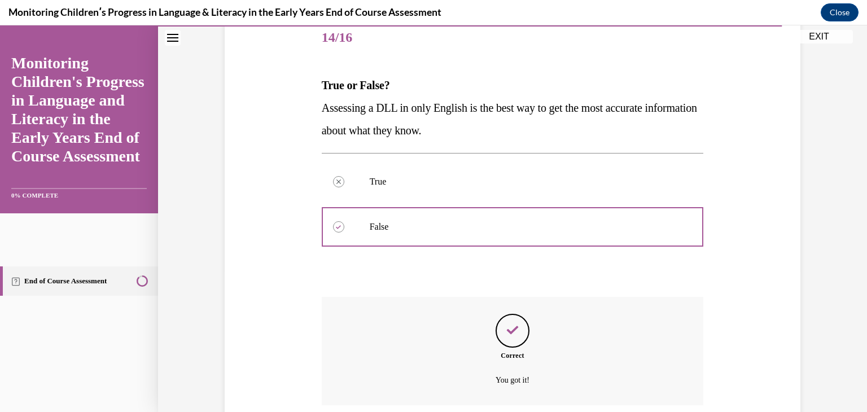
scroll to position [233, 0]
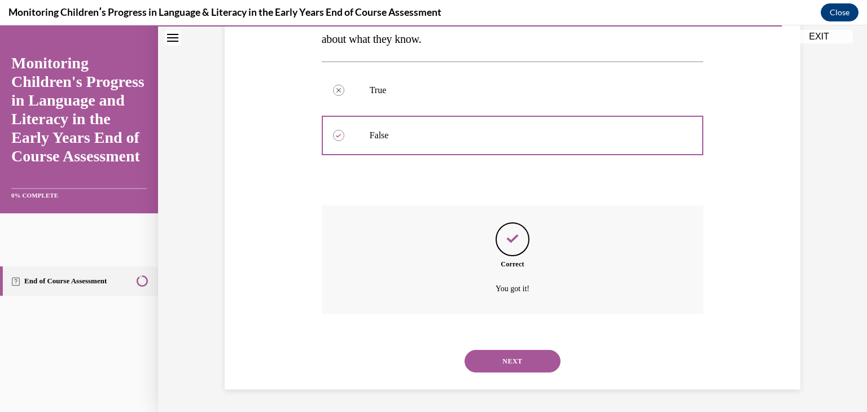
click at [524, 356] on button "NEXT" at bounding box center [513, 361] width 96 height 23
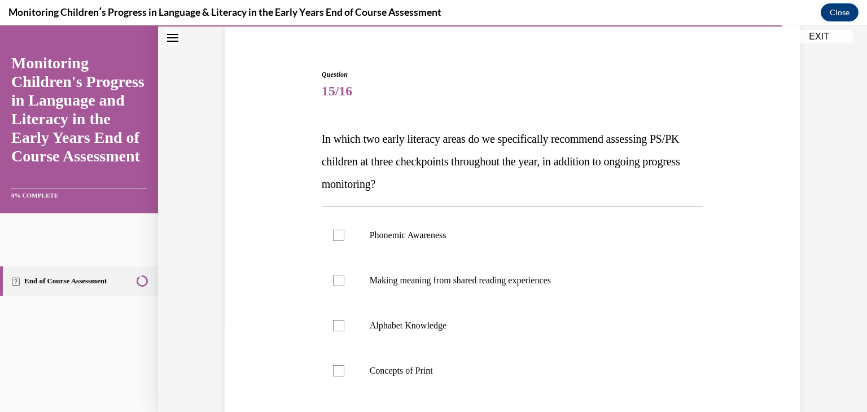
scroll to position [113, 0]
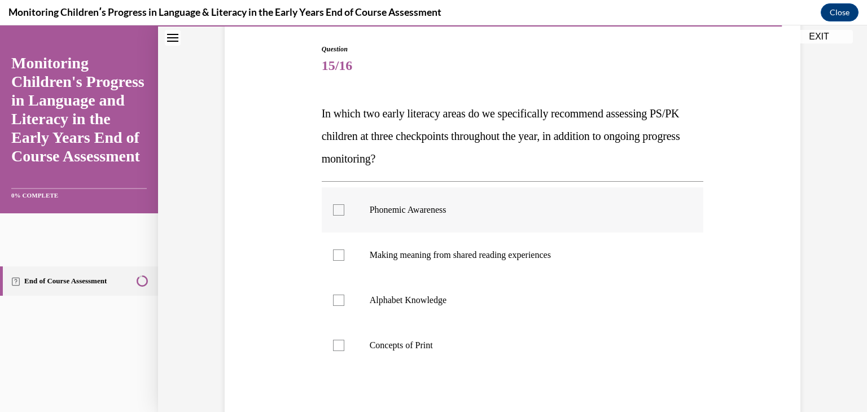
click at [334, 213] on div at bounding box center [338, 209] width 11 height 11
click at [334, 213] on input "Phonemic Awareness" at bounding box center [338, 209] width 11 height 11
checkbox input "true"
click at [337, 304] on div at bounding box center [338, 300] width 11 height 11
click at [337, 304] on input "Alphabet Knowledge" at bounding box center [338, 300] width 11 height 11
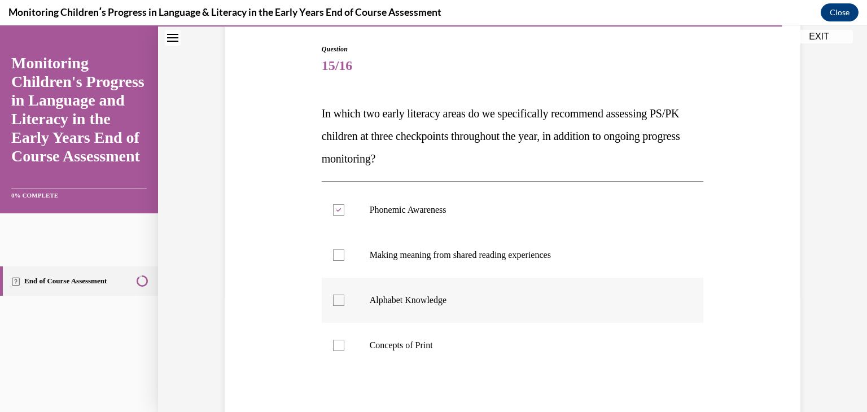
checkbox input "true"
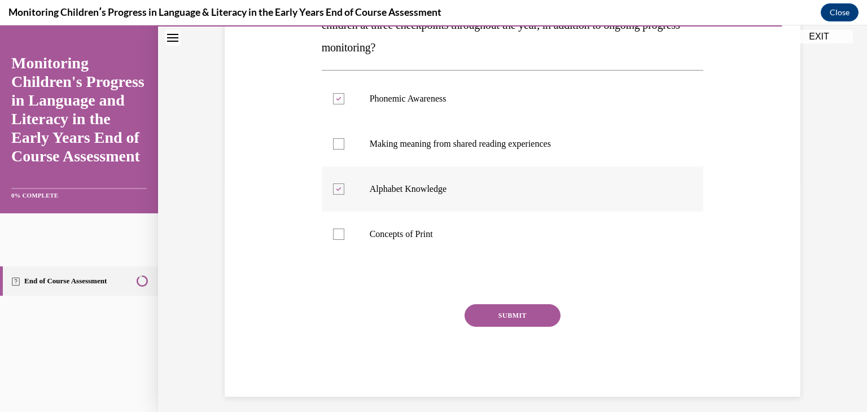
scroll to position [226, 0]
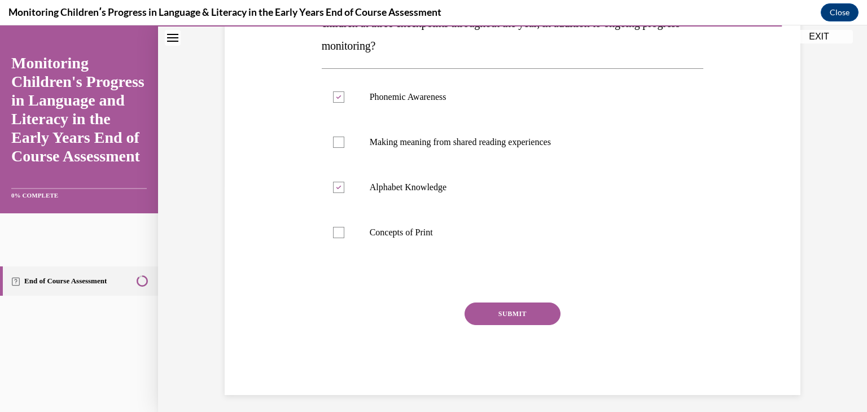
click at [517, 313] on button "SUBMIT" at bounding box center [513, 314] width 96 height 23
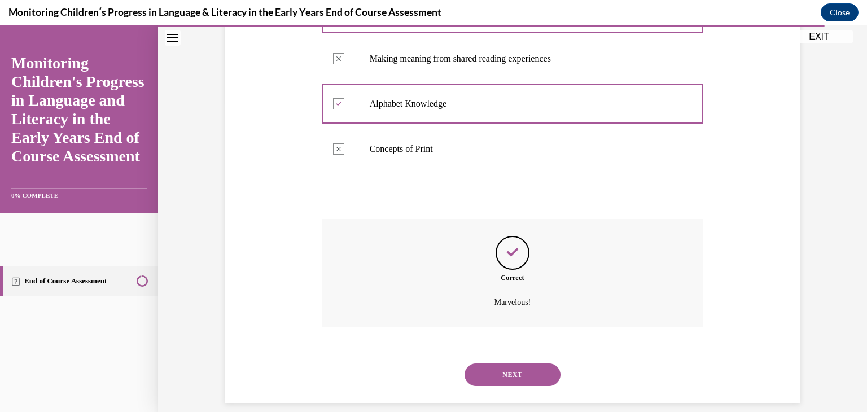
scroll to position [323, 0]
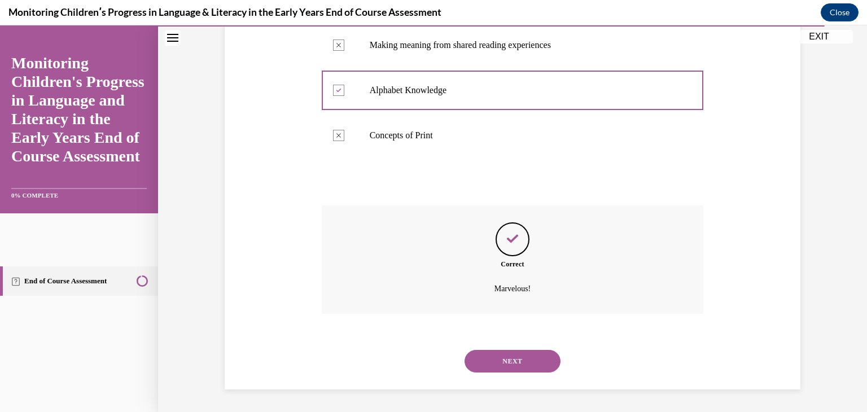
click at [509, 357] on button "NEXT" at bounding box center [513, 361] width 96 height 23
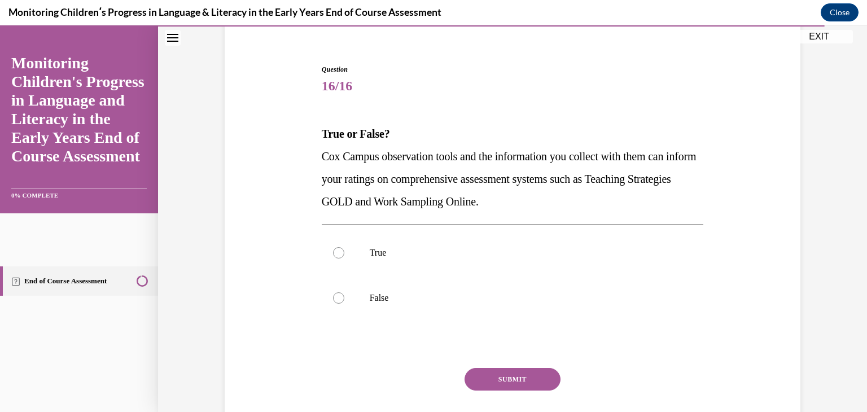
scroll to position [113, 0]
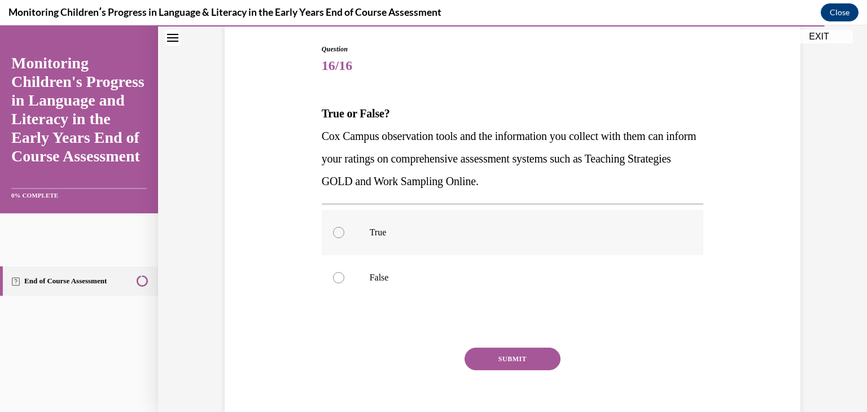
click at [333, 239] on label "True" at bounding box center [513, 232] width 382 height 45
click at [333, 238] on input "True" at bounding box center [338, 232] width 11 height 11
radio input "true"
click at [513, 357] on button "SUBMIT" at bounding box center [513, 359] width 96 height 23
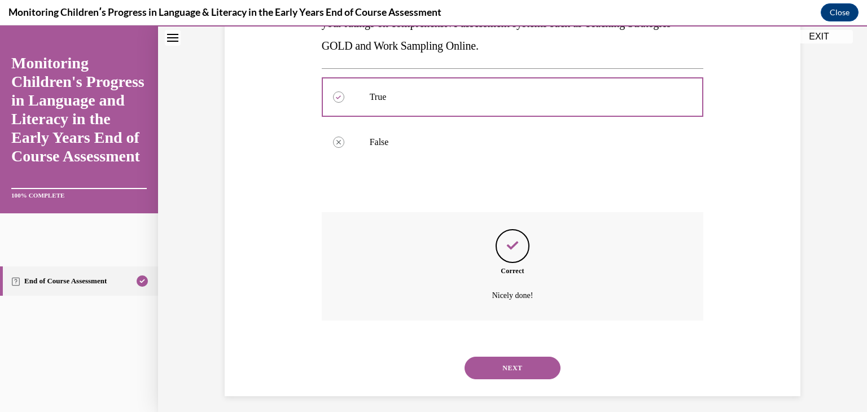
scroll to position [255, 0]
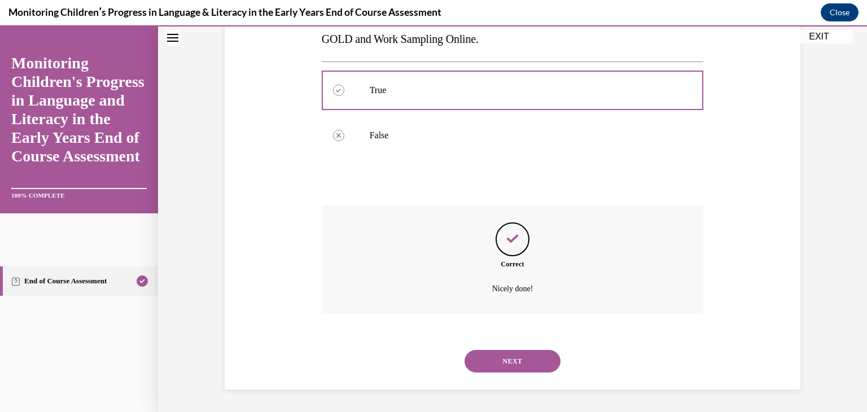
click at [523, 354] on button "NEXT" at bounding box center [513, 361] width 96 height 23
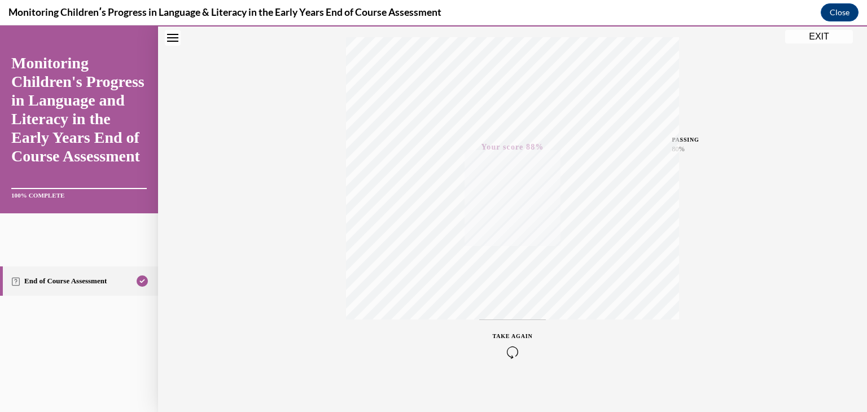
scroll to position [192, 0]
click at [814, 35] on button "EXIT" at bounding box center [819, 37] width 68 height 14
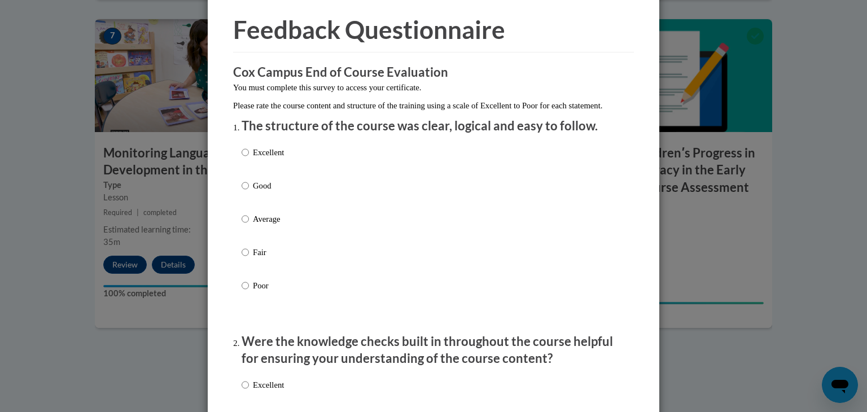
scroll to position [56, 0]
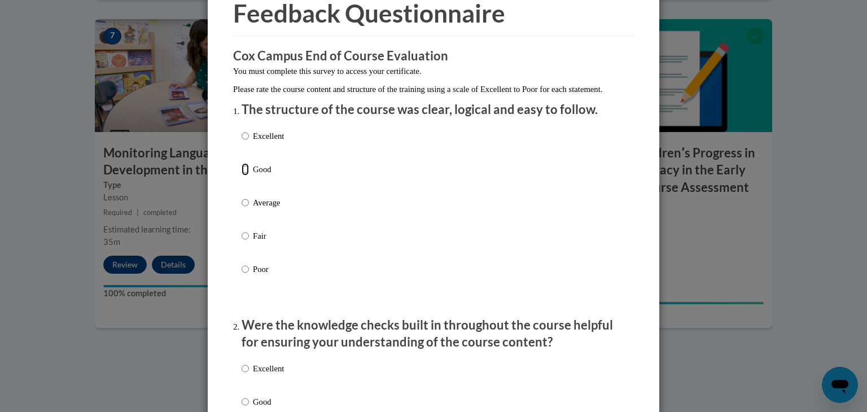
click at [243, 176] on input "Good" at bounding box center [245, 169] width 7 height 12
radio input "true"
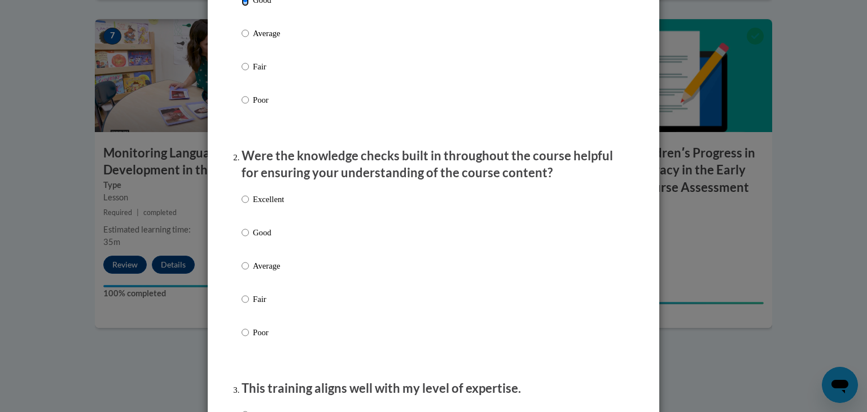
scroll to position [282, 0]
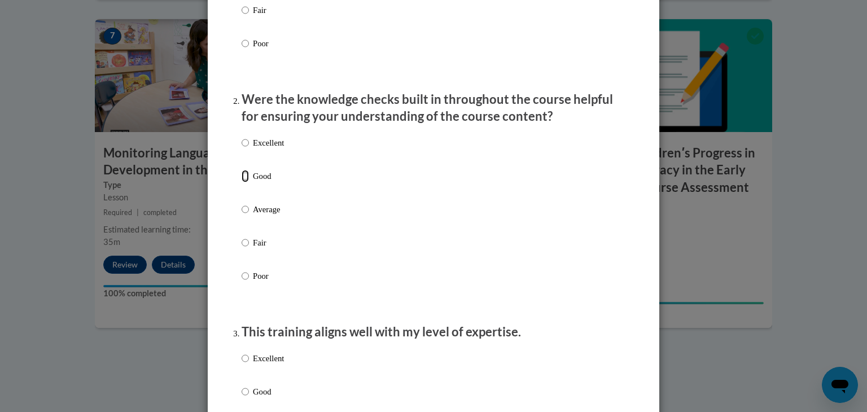
click at [242, 182] on input "Good" at bounding box center [245, 176] width 7 height 12
radio input "true"
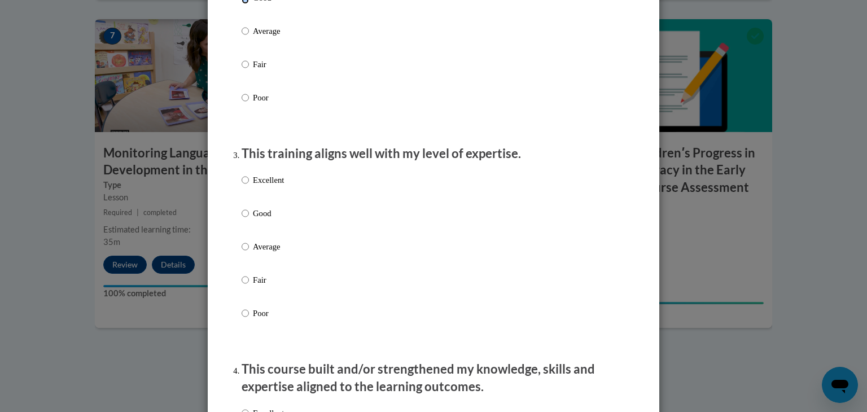
scroll to position [508, 0]
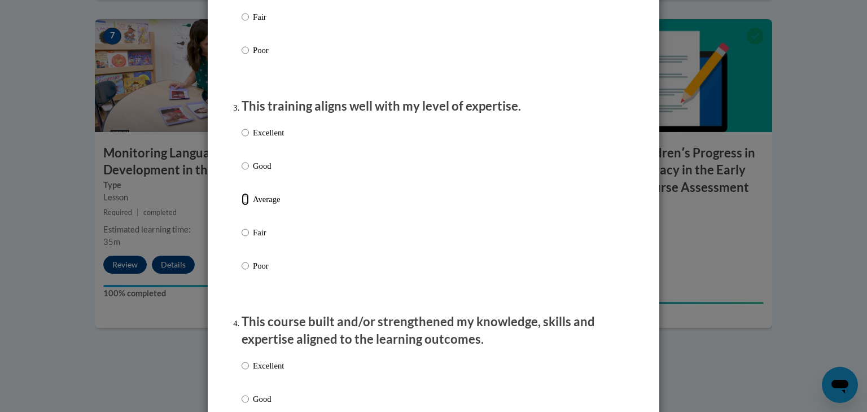
click at [242, 206] on input "Average" at bounding box center [245, 199] width 7 height 12
radio input "true"
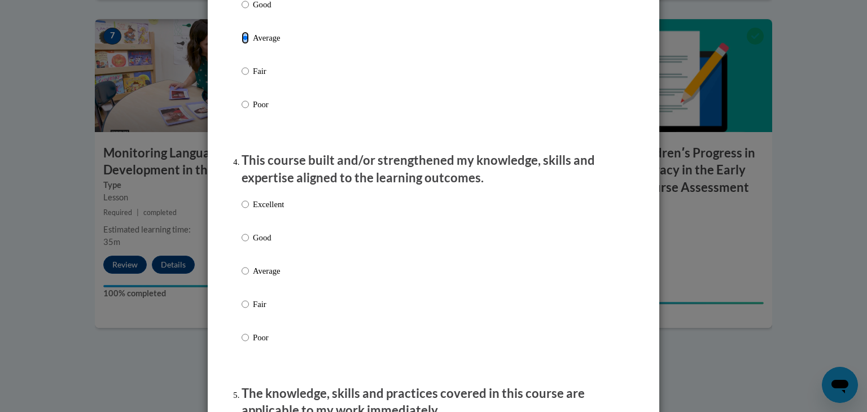
scroll to position [734, 0]
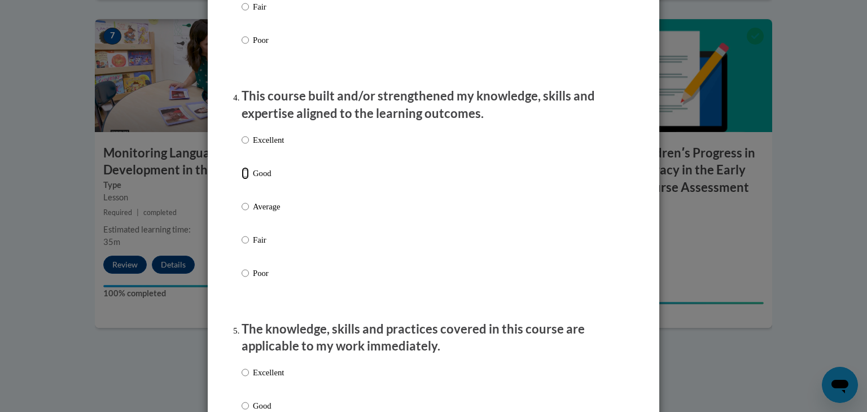
click at [242, 180] on input "Good" at bounding box center [245, 173] width 7 height 12
radio input "true"
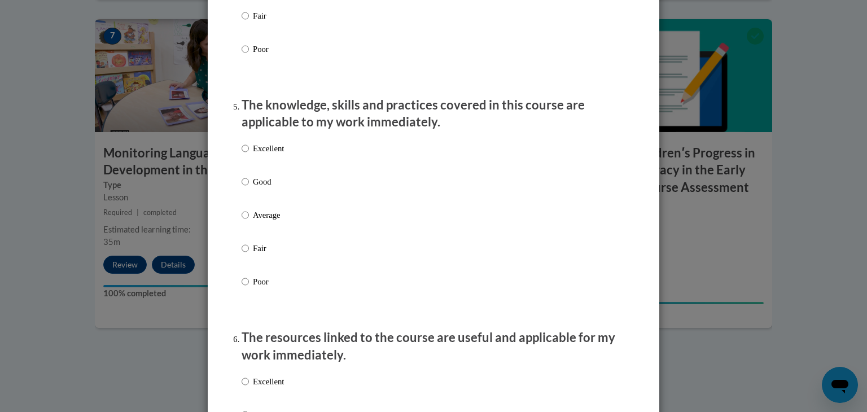
scroll to position [960, 0]
click at [243, 220] on input "Average" at bounding box center [245, 213] width 7 height 12
radio input "true"
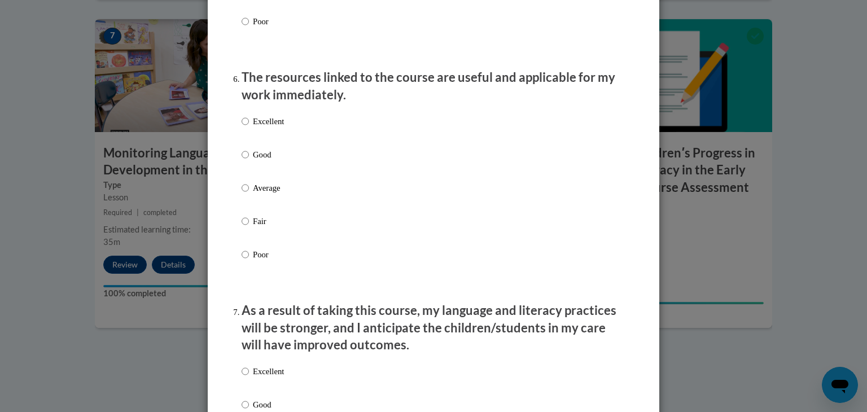
scroll to position [1242, 0]
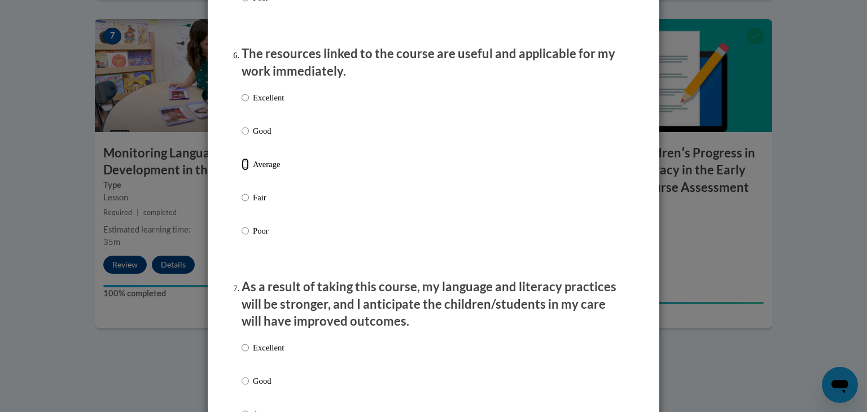
click at [242, 171] on input "Average" at bounding box center [245, 164] width 7 height 12
radio input "true"
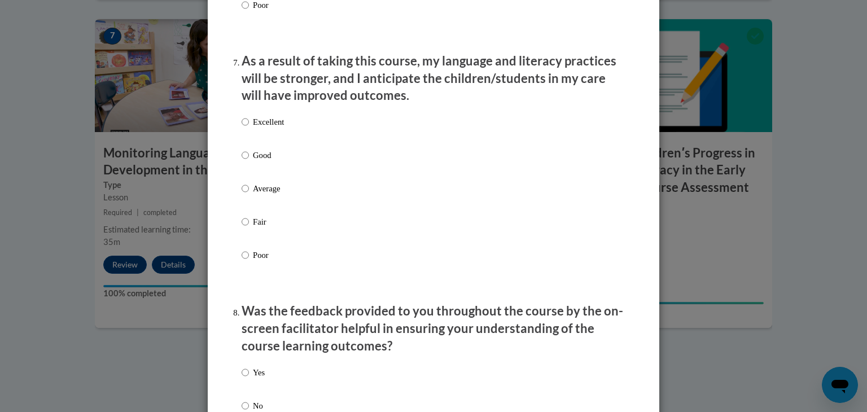
scroll to position [1525, 0]
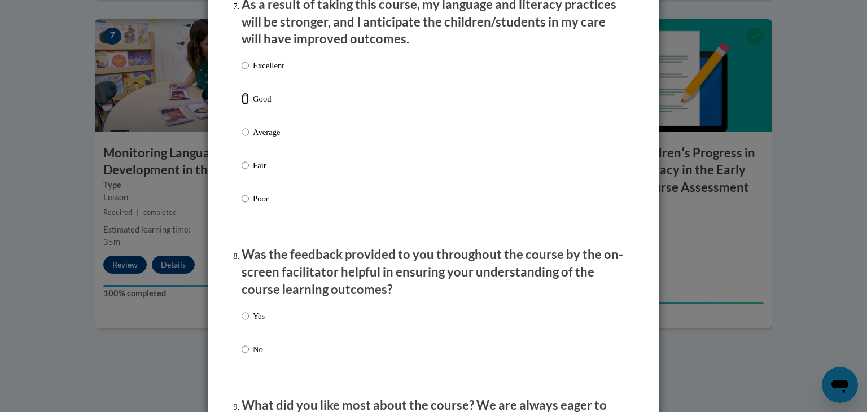
click at [242, 105] on input "Good" at bounding box center [245, 99] width 7 height 12
radio input "true"
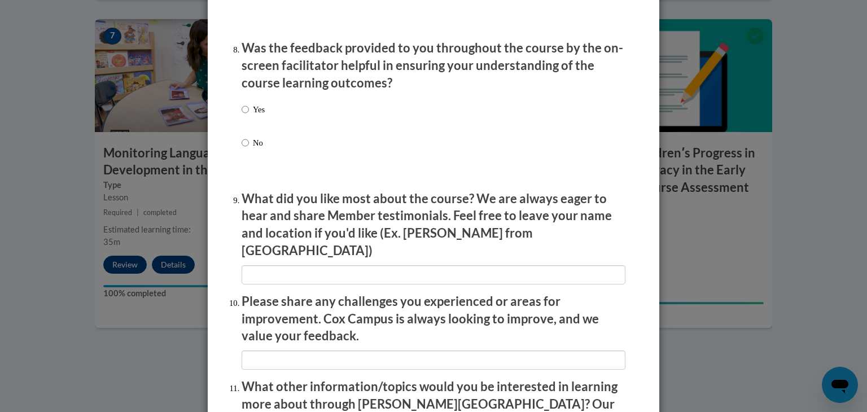
scroll to position [1751, 0]
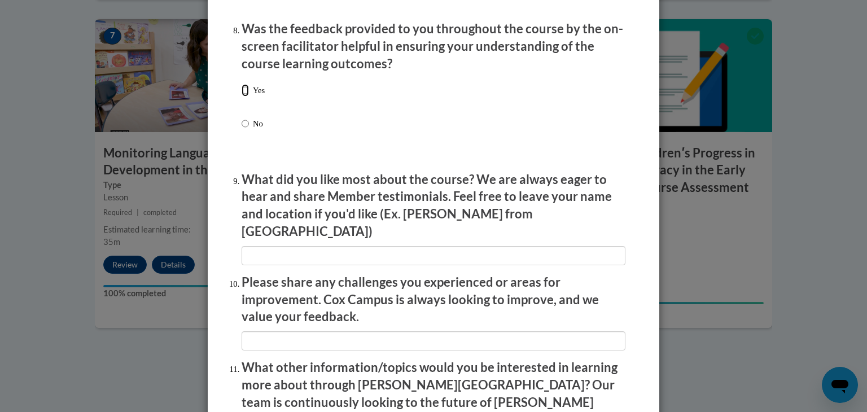
click at [242, 97] on input "Yes" at bounding box center [245, 90] width 7 height 12
radio input "true"
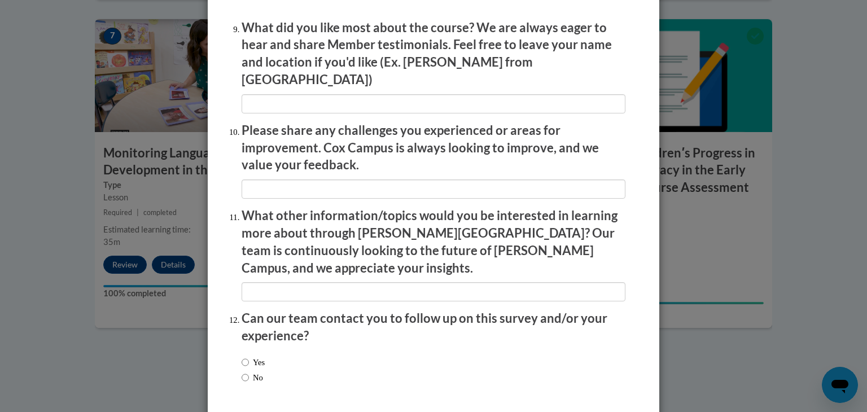
scroll to position [1920, 0]
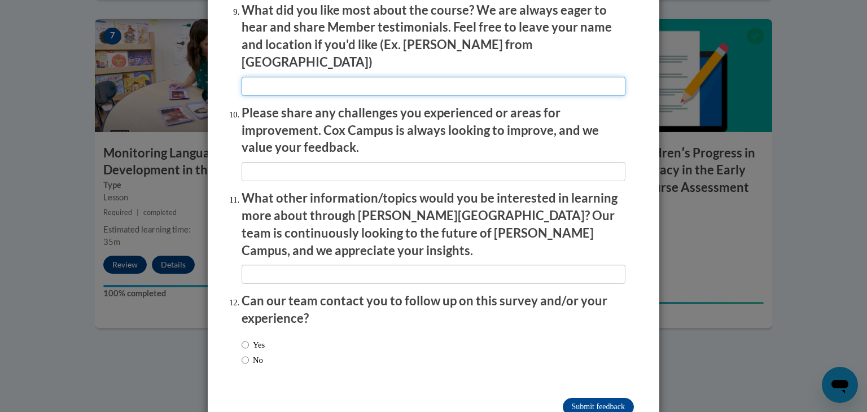
click at [255, 82] on input "textbox" at bounding box center [434, 86] width 384 height 19
type input "knowledge checks"
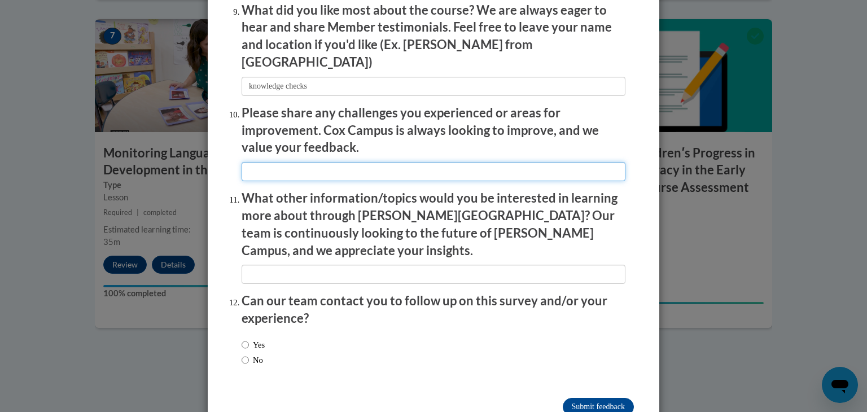
click at [265, 163] on input "textbox" at bounding box center [434, 171] width 384 height 19
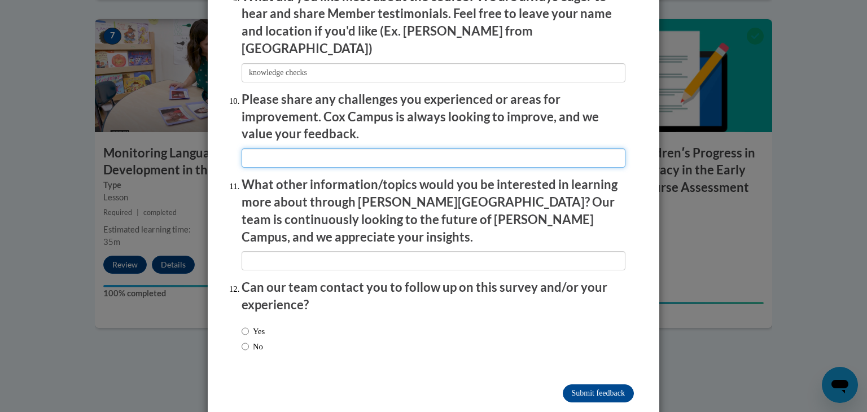
scroll to position [1940, 0]
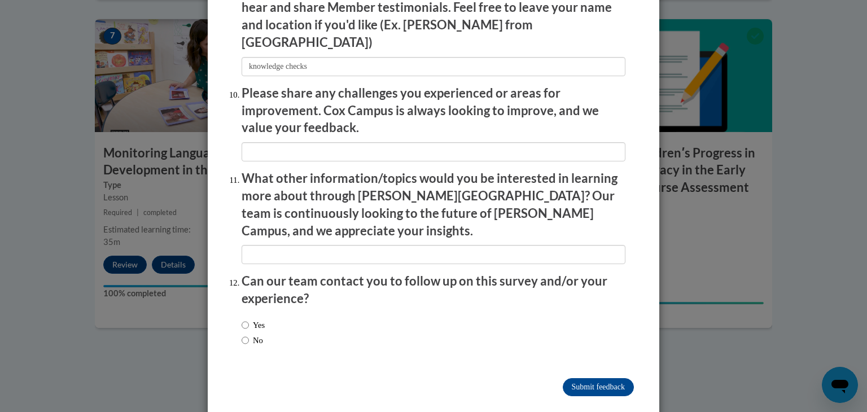
click at [350, 288] on li "Can our team contact you to follow up on this survey and/or your experience? Ye…" at bounding box center [434, 314] width 384 height 83
click at [242, 334] on input "No" at bounding box center [245, 340] width 7 height 12
radio input "true"
click at [592, 378] on input "Submit feedback" at bounding box center [598, 387] width 71 height 18
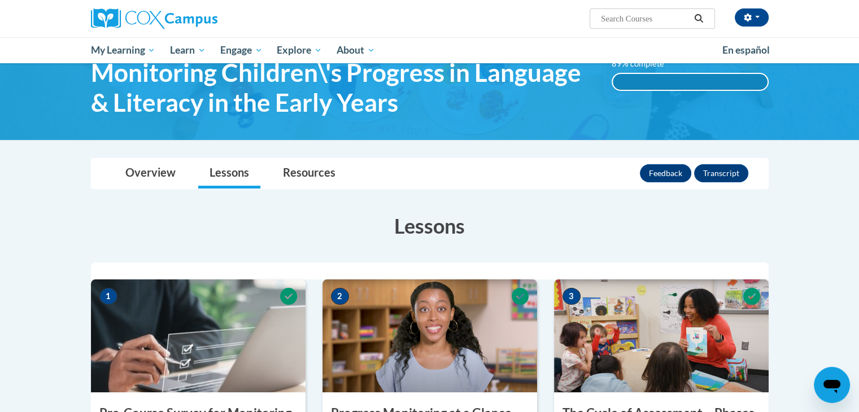
scroll to position [2, 0]
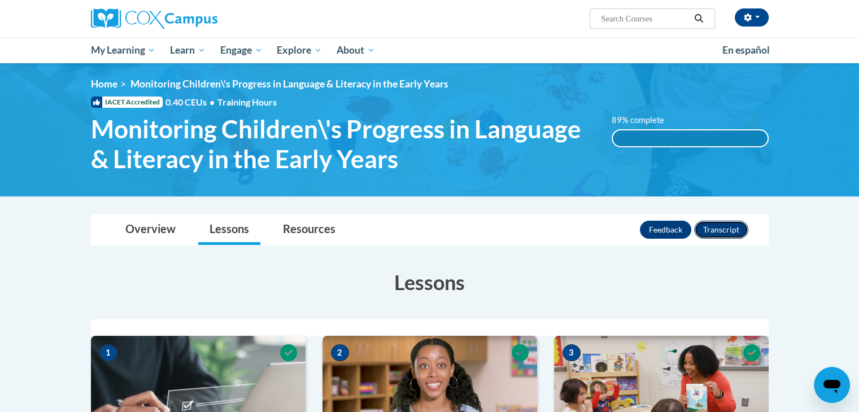
click at [731, 235] on button "Transcript" at bounding box center [721, 230] width 54 height 18
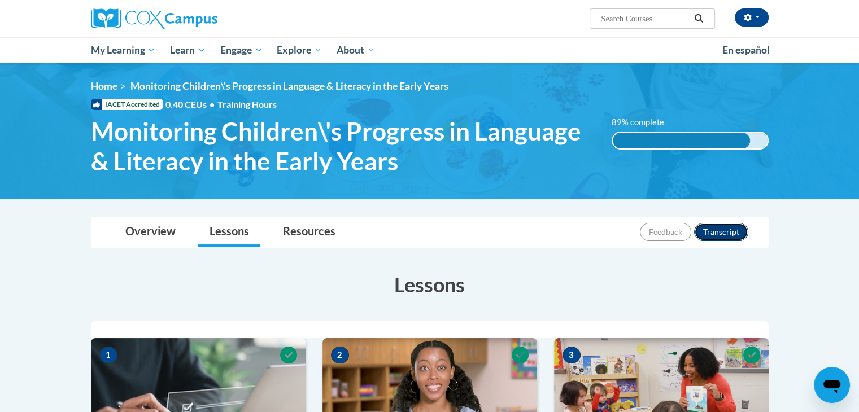
click at [731, 237] on button "Transcript" at bounding box center [721, 232] width 54 height 18
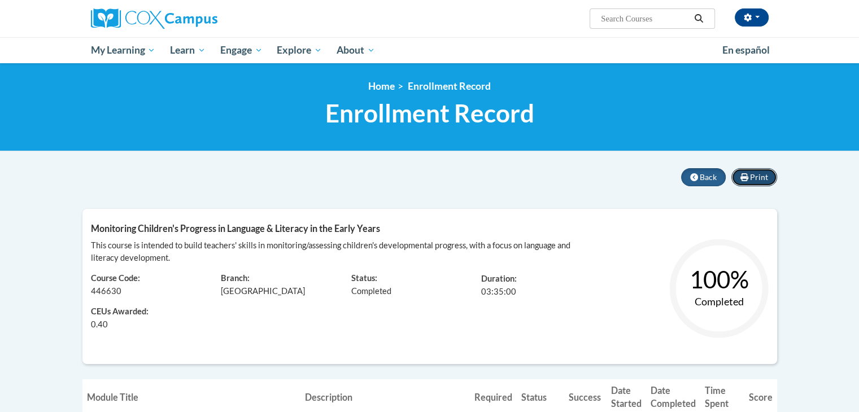
click at [744, 178] on icon at bounding box center [744, 177] width 8 height 8
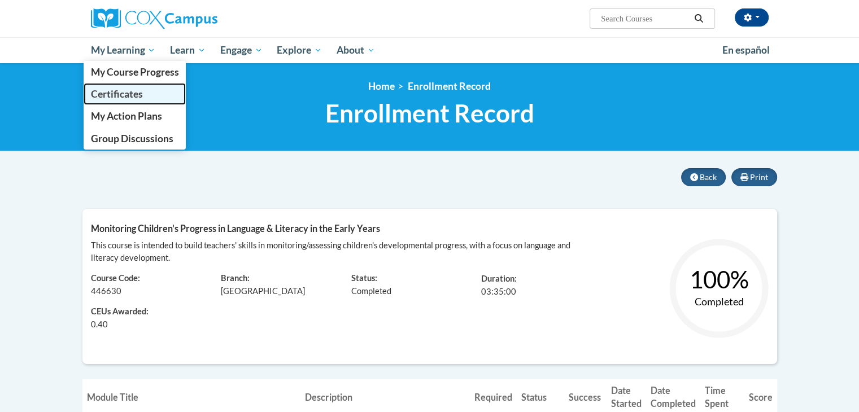
click at [128, 100] on link "Certificates" at bounding box center [135, 94] width 103 height 22
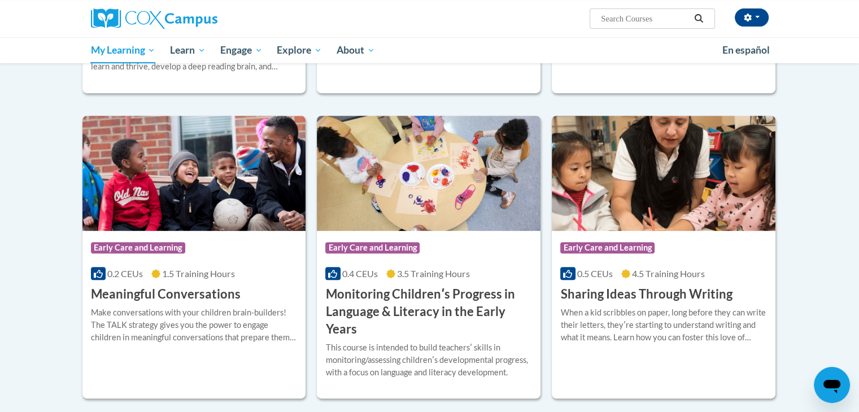
scroll to position [521, 0]
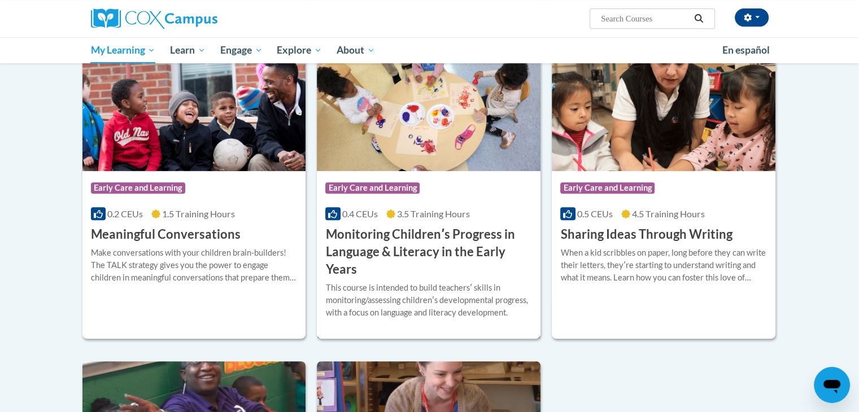
click at [408, 238] on h3 "Monitoring Childrenʹs Progress in Language & Literacy in the Early Years" at bounding box center [428, 252] width 207 height 52
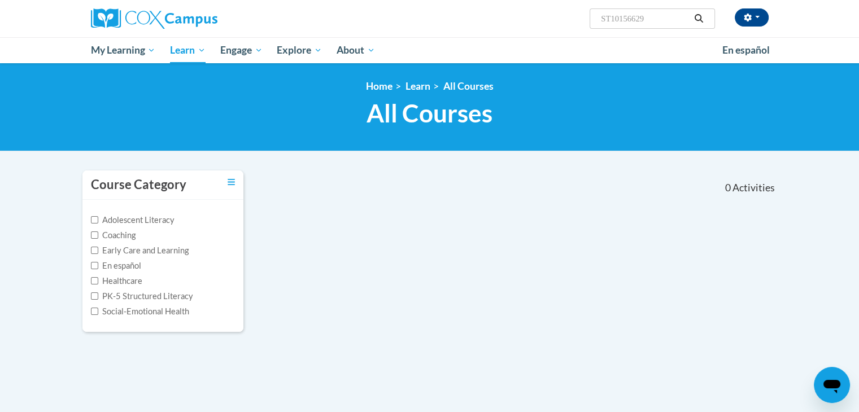
click at [612, 21] on input "ST10156629" at bounding box center [645, 19] width 90 height 14
drag, startPoint x: 657, startPoint y: 12, endPoint x: 567, endPoint y: 23, distance: 91.0
click at [567, 23] on div "Tamara Sharp (America/New_York UTC-04:00) My Profile Inbox My Transcripts Log O…" at bounding box center [545, 14] width 463 height 29
type input "playing outdoors"
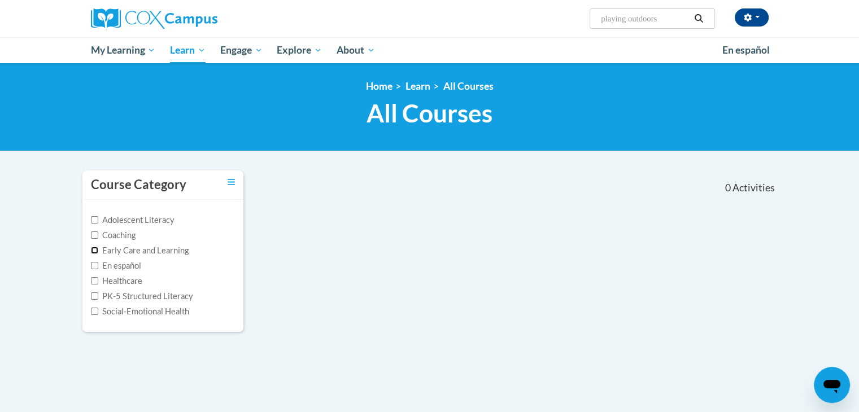
click at [95, 248] on input "Early Care and Learning" at bounding box center [94, 250] width 7 height 7
checkbox input "true"
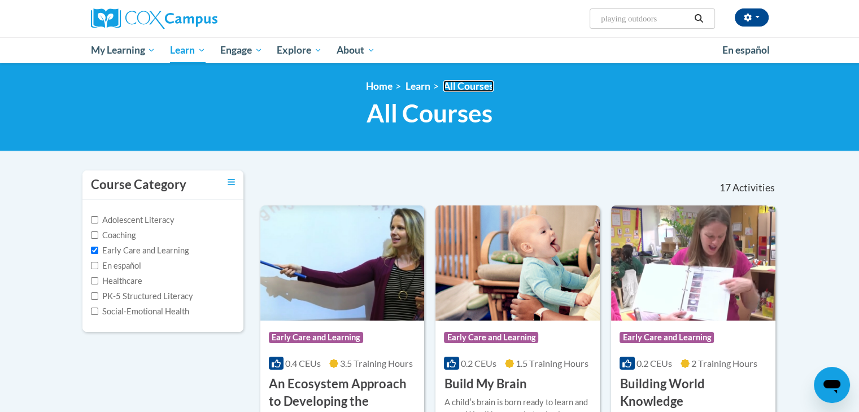
click at [456, 84] on link "All Courses" at bounding box center [468, 86] width 50 height 12
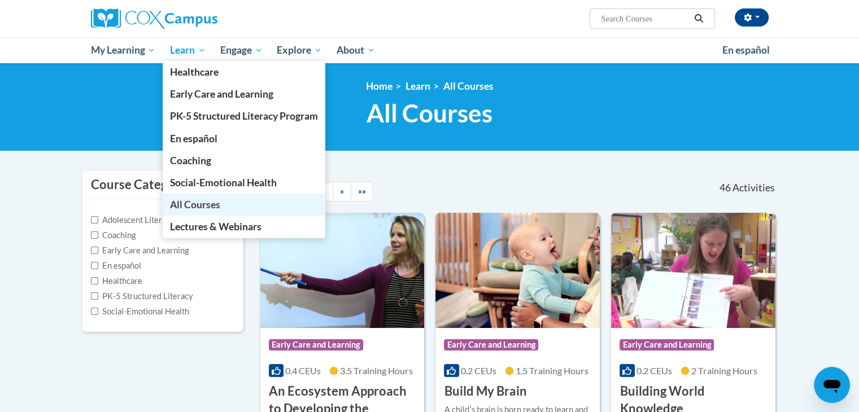
click at [198, 204] on span "All Courses" at bounding box center [195, 205] width 50 height 12
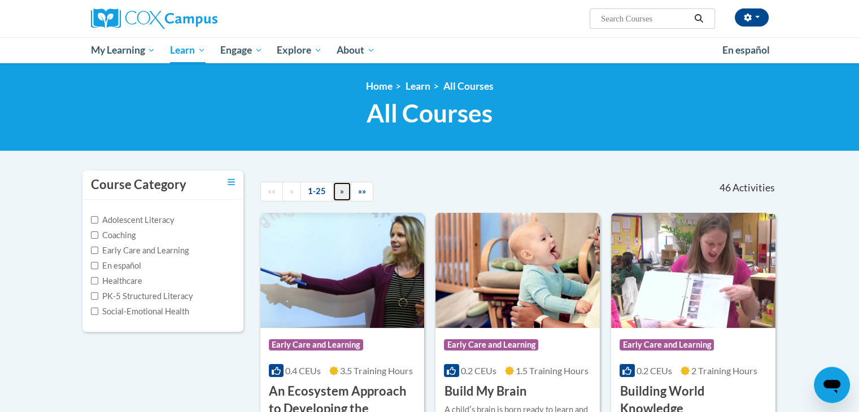
click at [344, 193] on link "»" at bounding box center [342, 192] width 19 height 20
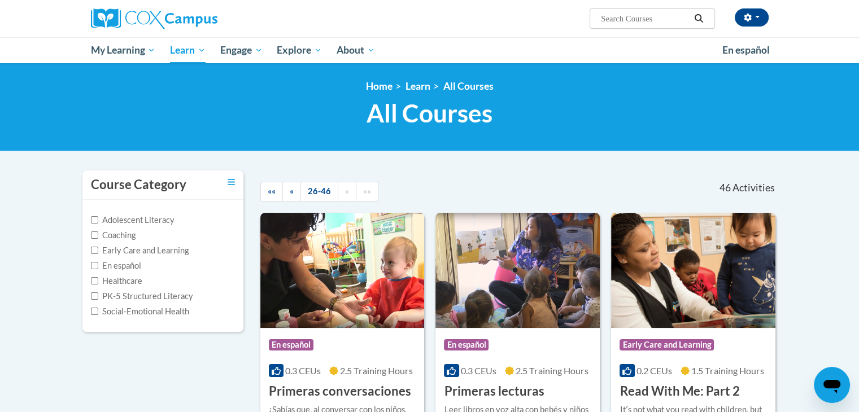
click at [640, 19] on input "Search..." at bounding box center [645, 19] width 90 height 14
type input "care courses"
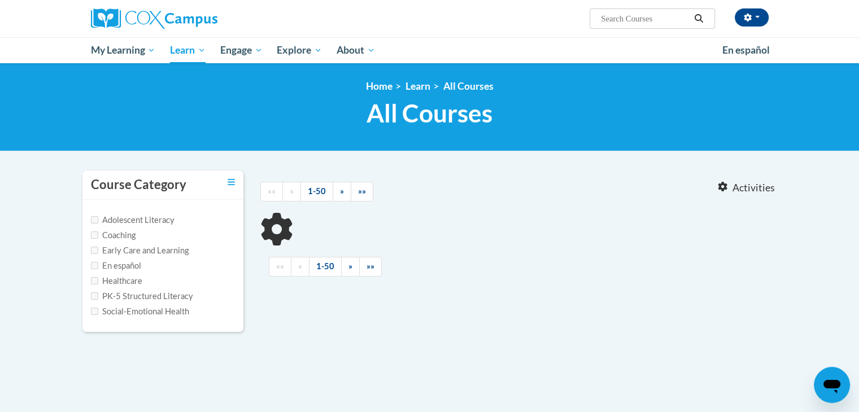
type input "care courses"
